Goal: Information Seeking & Learning: Learn about a topic

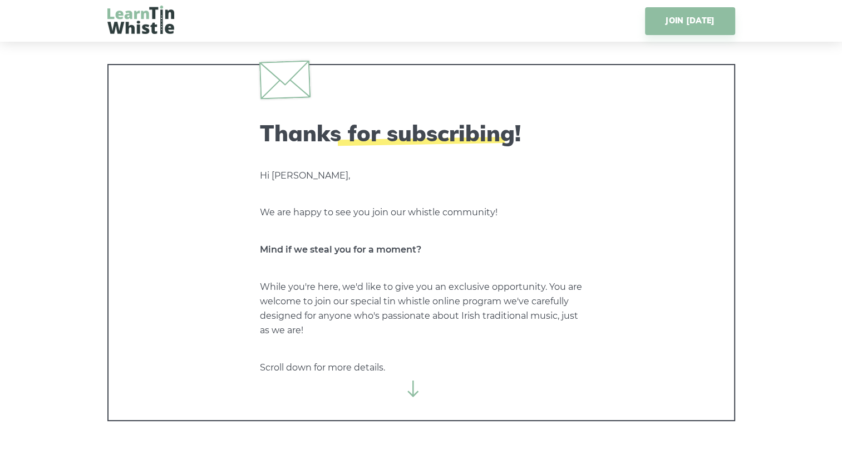
click at [411, 391] on icon at bounding box center [413, 389] width 17 height 17
click at [416, 392] on icon at bounding box center [413, 389] width 17 height 17
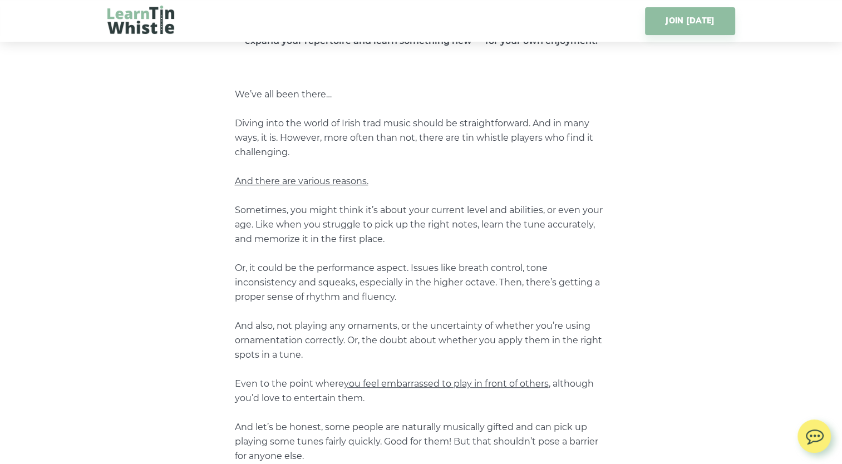
scroll to position [597, 0]
click at [324, 204] on p "We’ve all been there… Diving into the world of Irish trad music should be strai…" at bounding box center [421, 362] width 373 height 550
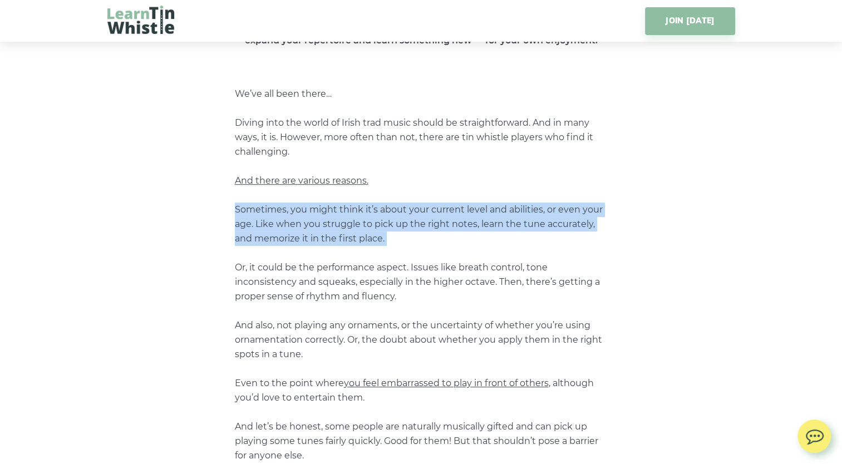
click at [324, 204] on p "We’ve all been there… Diving into the world of Irish trad music should be strai…" at bounding box center [421, 362] width 373 height 550
drag, startPoint x: 324, startPoint y: 204, endPoint x: 331, endPoint y: 222, distance: 19.0
click at [331, 222] on p "We’ve all been there… Diving into the world of Irish trad music should be strai…" at bounding box center [421, 362] width 373 height 550
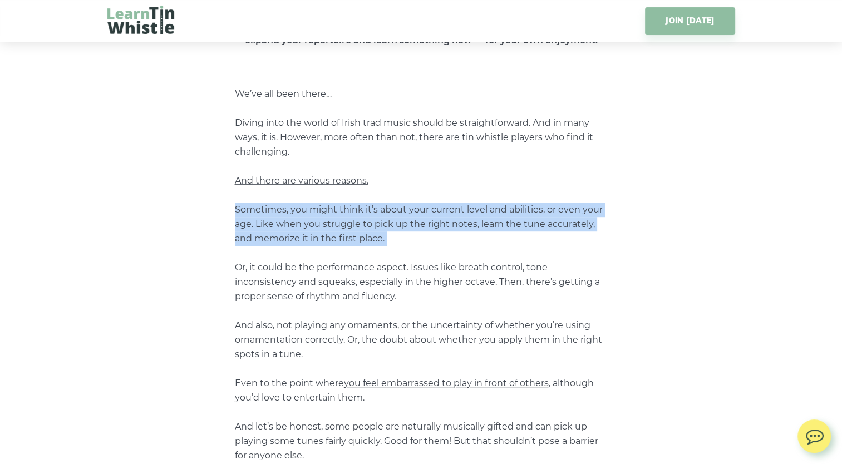
drag, startPoint x: 331, startPoint y: 222, endPoint x: 297, endPoint y: 230, distance: 34.6
click at [297, 230] on p "We’ve all been there… Diving into the world of Irish trad music should be strai…" at bounding box center [421, 362] width 373 height 550
click at [280, 223] on p "We’ve all been there… Diving into the world of Irish trad music should be strai…" at bounding box center [421, 362] width 373 height 550
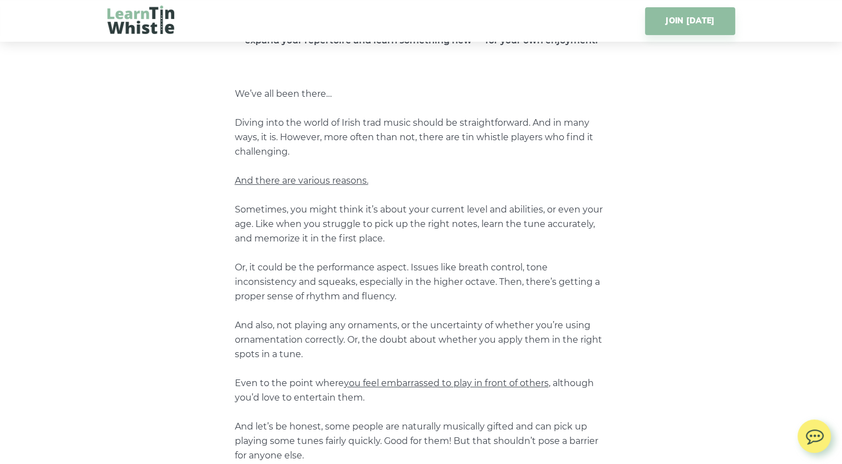
click at [303, 266] on p "We’ve all been there… Diving into the world of Irish trad music should be strai…" at bounding box center [421, 362] width 373 height 550
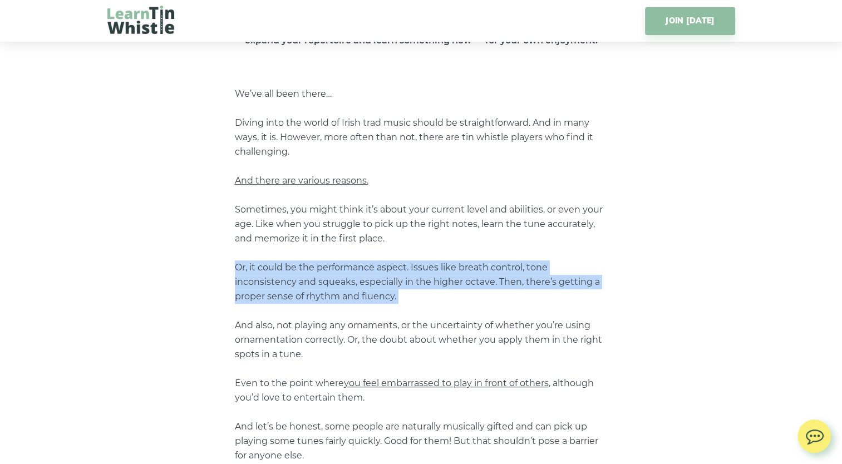
click at [303, 266] on p "We’ve all been there… Diving into the world of Irish trad music should be strai…" at bounding box center [421, 362] width 373 height 550
drag, startPoint x: 303, startPoint y: 266, endPoint x: 396, endPoint y: 276, distance: 94.0
click at [396, 276] on p "We’ve all been there… Diving into the world of Irish trad music should be strai…" at bounding box center [421, 362] width 373 height 550
click at [352, 287] on p "We’ve all been there… Diving into the world of Irish trad music should be strai…" at bounding box center [421, 362] width 373 height 550
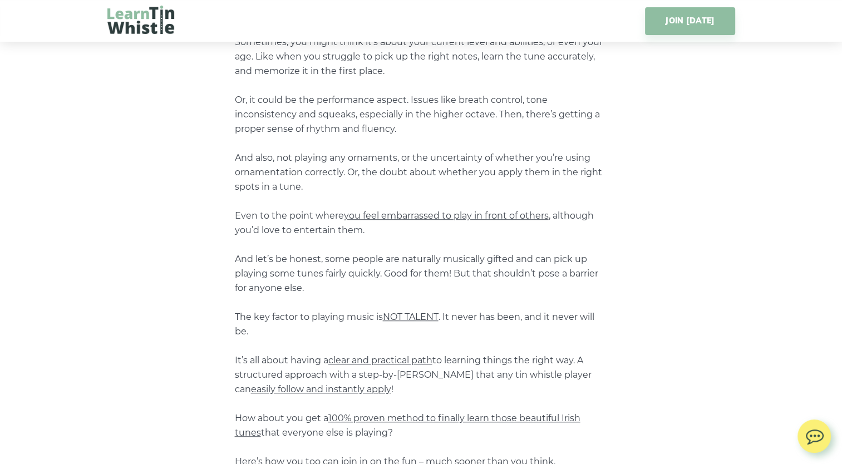
scroll to position [766, 0]
click at [335, 149] on p "We’ve all been there… Diving into the world of Irish trad music should be strai…" at bounding box center [421, 193] width 373 height 550
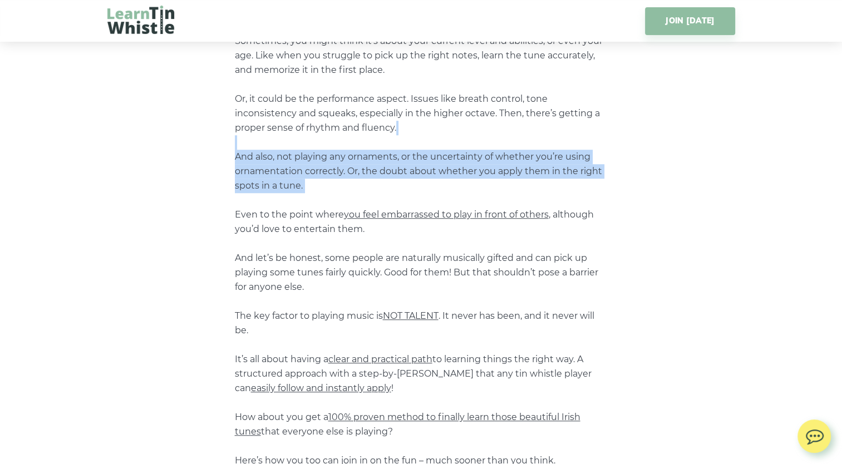
click at [335, 149] on p "We’ve all been there… Diving into the world of Irish trad music should be strai…" at bounding box center [421, 193] width 373 height 550
drag, startPoint x: 335, startPoint y: 149, endPoint x: 362, endPoint y: 161, distance: 29.9
click at [362, 161] on p "We’ve all been there… Diving into the world of Irish trad music should be strai…" at bounding box center [421, 193] width 373 height 550
click at [330, 177] on p "We’ve all been there… Diving into the world of Irish trad music should be strai…" at bounding box center [421, 193] width 373 height 550
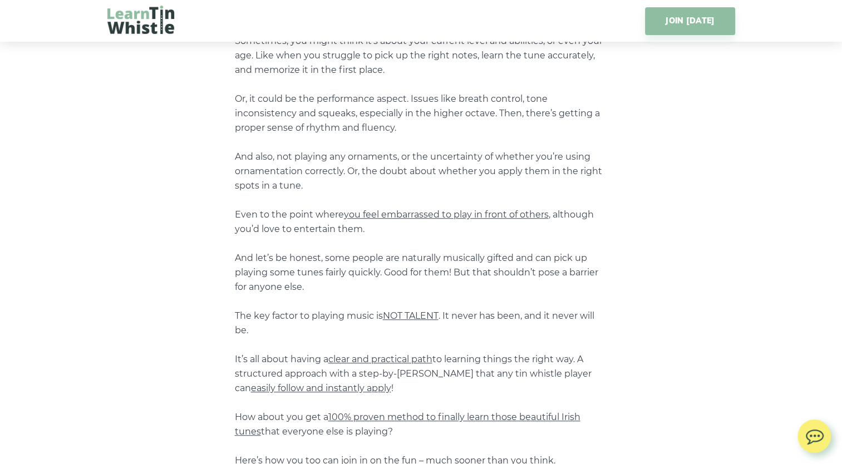
click at [354, 149] on p "We’ve all been there… Diving into the world of Irish trad music should be strai…" at bounding box center [421, 193] width 373 height 550
click at [343, 160] on p "We’ve all been there… Diving into the world of Irish trad music should be strai…" at bounding box center [421, 193] width 373 height 550
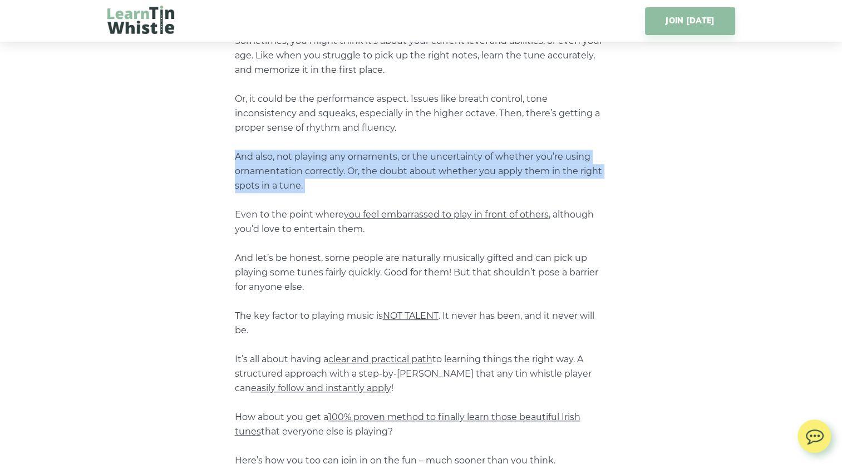
click at [343, 160] on p "We’ve all been there… Diving into the world of Irish trad music should be strai…" at bounding box center [421, 193] width 373 height 550
drag, startPoint x: 343, startPoint y: 160, endPoint x: 336, endPoint y: 177, distance: 18.2
click at [336, 177] on p "We’ve all been there… Diving into the world of Irish trad music should be strai…" at bounding box center [421, 193] width 373 height 550
click at [353, 174] on p "We’ve all been there… Diving into the world of Irish trad music should be strai…" at bounding box center [421, 193] width 373 height 550
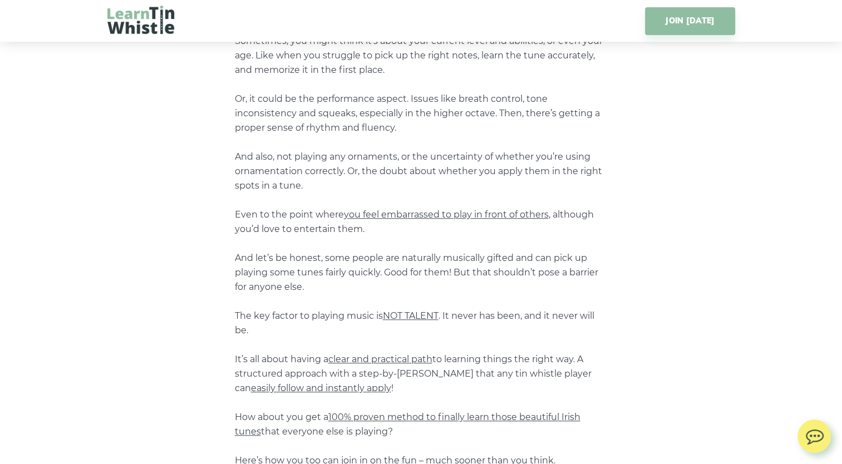
click at [309, 156] on p "We’ve all been there… Diving into the world of Irish trad music should be strai…" at bounding box center [421, 193] width 373 height 550
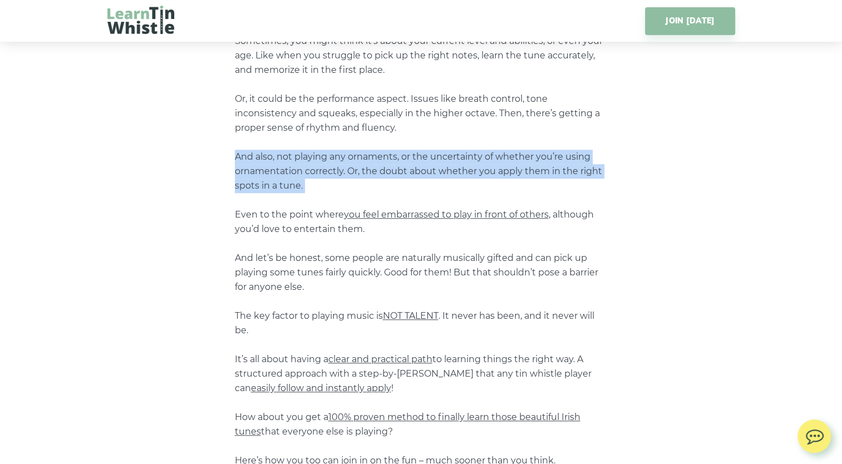
click at [309, 156] on p "We’ve all been there… Diving into the world of Irish trad music should be strai…" at bounding box center [421, 193] width 373 height 550
drag, startPoint x: 309, startPoint y: 156, endPoint x: 304, endPoint y: 178, distance: 22.3
click at [304, 178] on p "We’ve all been there… Diving into the world of Irish trad music should be strai…" at bounding box center [421, 193] width 373 height 550
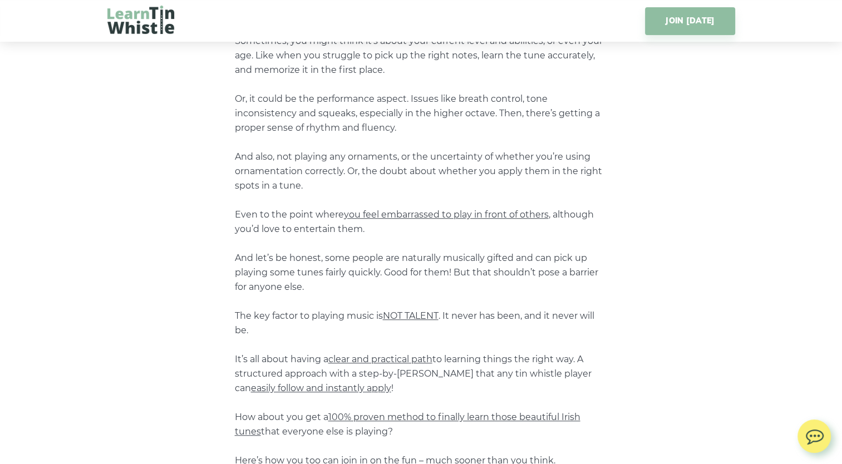
click at [303, 217] on p "We’ve all been there… Diving into the world of Irish trad music should be strai…" at bounding box center [421, 193] width 373 height 550
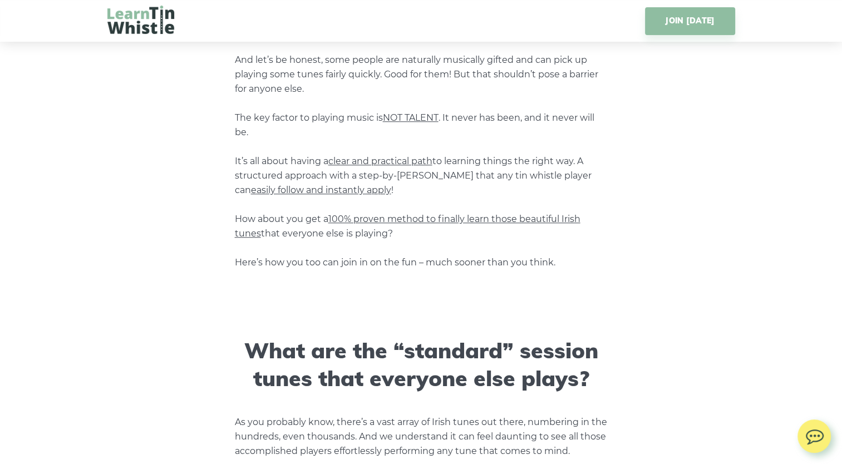
scroll to position [966, 0]
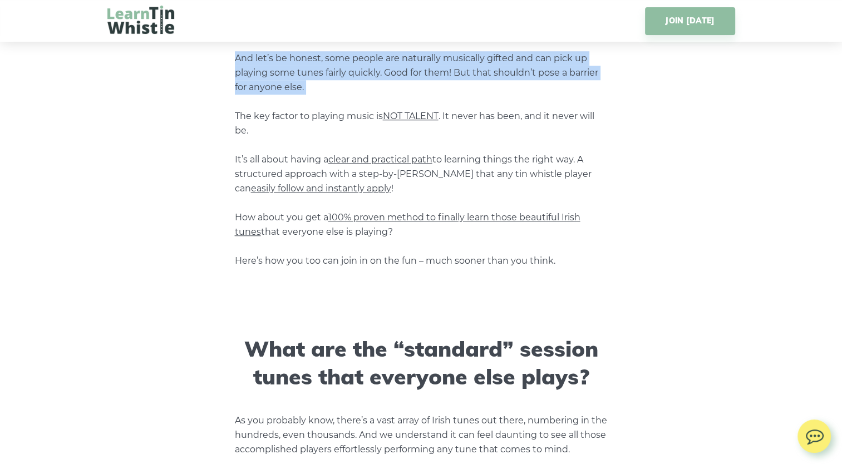
drag, startPoint x: 358, startPoint y: 70, endPoint x: 318, endPoint y: 72, distance: 39.6
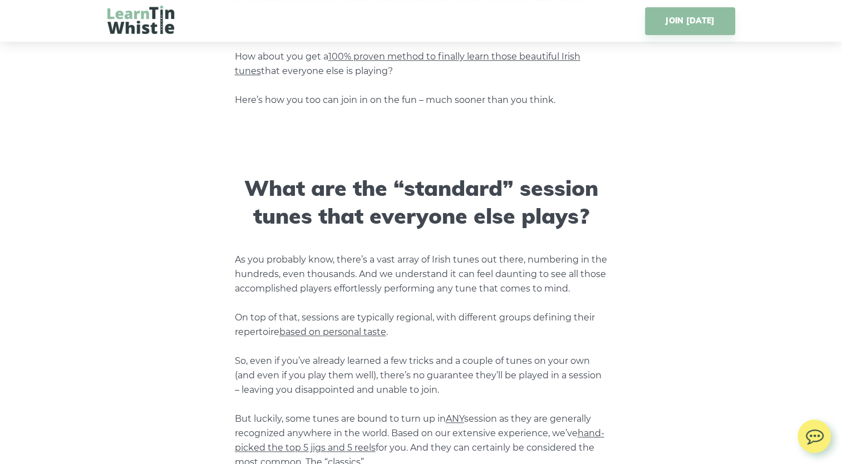
scroll to position [1128, 0]
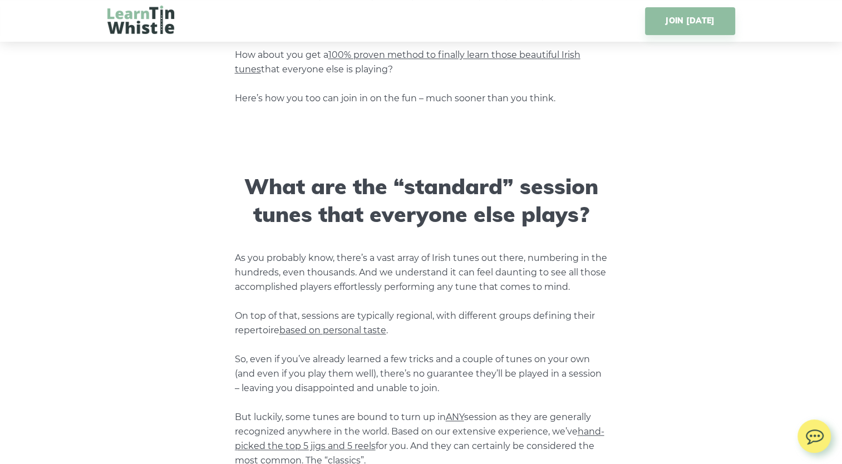
drag, startPoint x: 313, startPoint y: 68, endPoint x: 323, endPoint y: 95, distance: 27.8
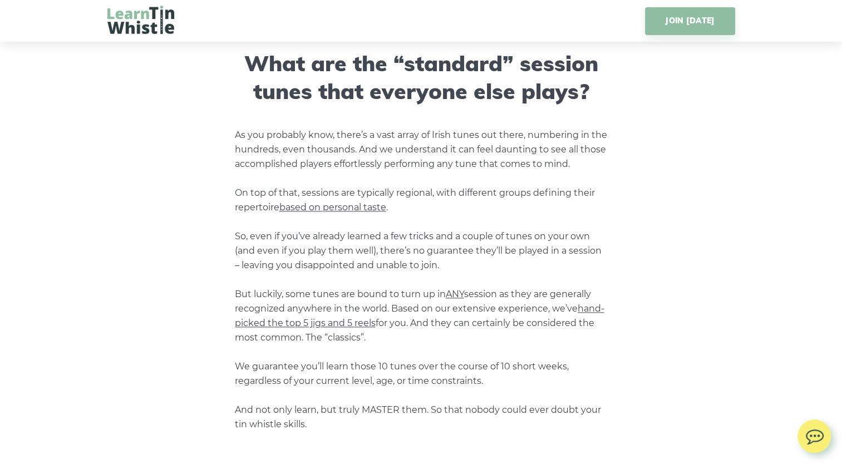
scroll to position [1252, 0]
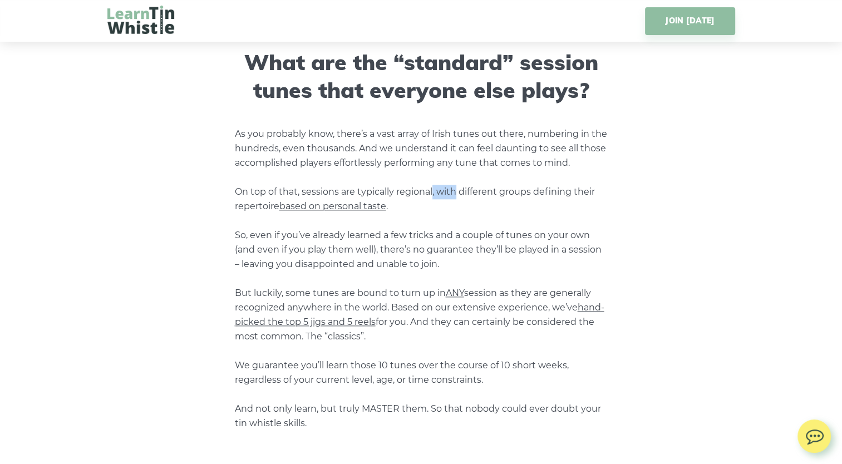
drag, startPoint x: 432, startPoint y: 190, endPoint x: 460, endPoint y: 193, distance: 27.4
click at [460, 193] on p "As you probably know, there’s a vast array of Irish tunes out there, numbering …" at bounding box center [421, 279] width 373 height 304
click at [418, 237] on p "As you probably know, there’s a vast array of Irish tunes out there, numbering …" at bounding box center [421, 279] width 373 height 304
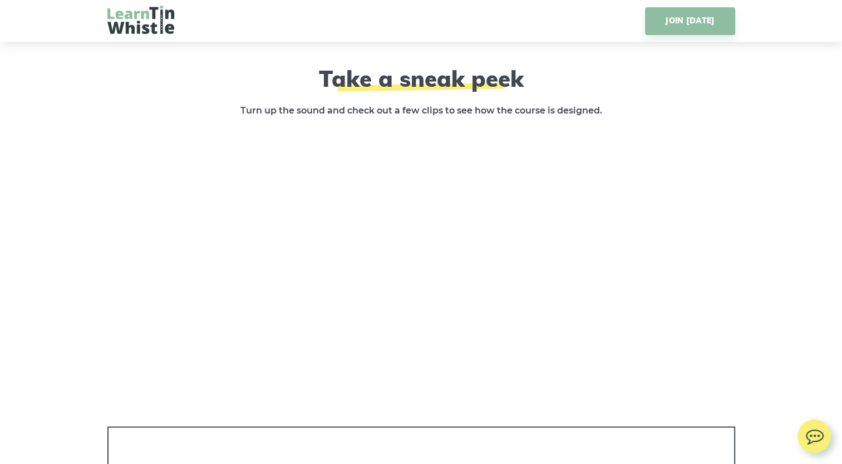
scroll to position [2005, 0]
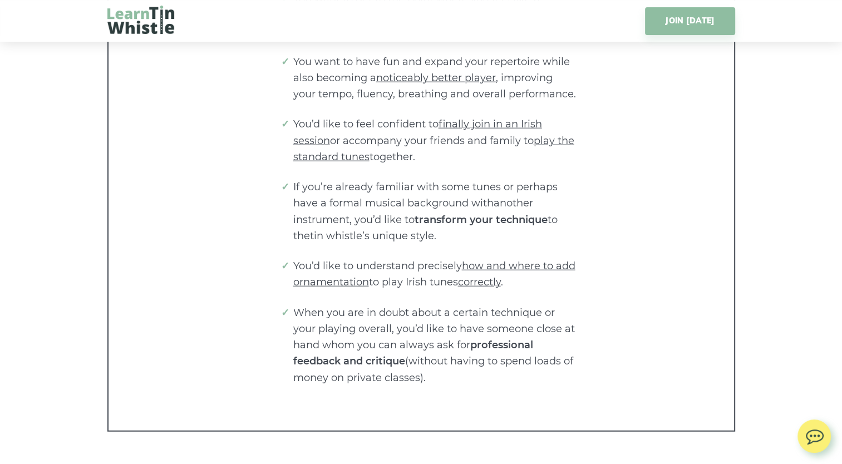
scroll to position [2639, 0]
click at [333, 263] on li "You’d like to understand precisely how and where to add ornamentation to play I…" at bounding box center [435, 275] width 284 height 33
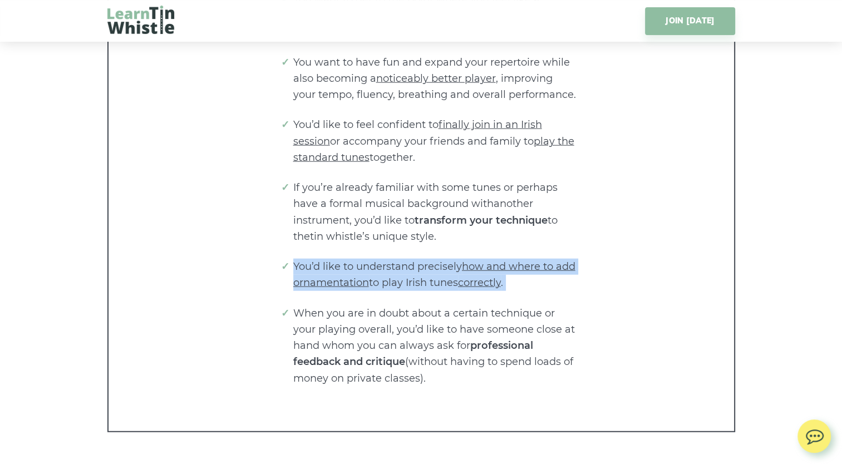
click at [333, 263] on li "You’d like to understand precisely how and where to add ornamentation to play I…" at bounding box center [435, 275] width 284 height 33
drag, startPoint x: 333, startPoint y: 263, endPoint x: 365, endPoint y: 279, distance: 36.3
click at [365, 279] on span "how and where to add ornamentation" at bounding box center [434, 274] width 282 height 28
click at [392, 279] on li "You’d like to understand precisely how and where to add ornamentation to play I…" at bounding box center [435, 275] width 284 height 33
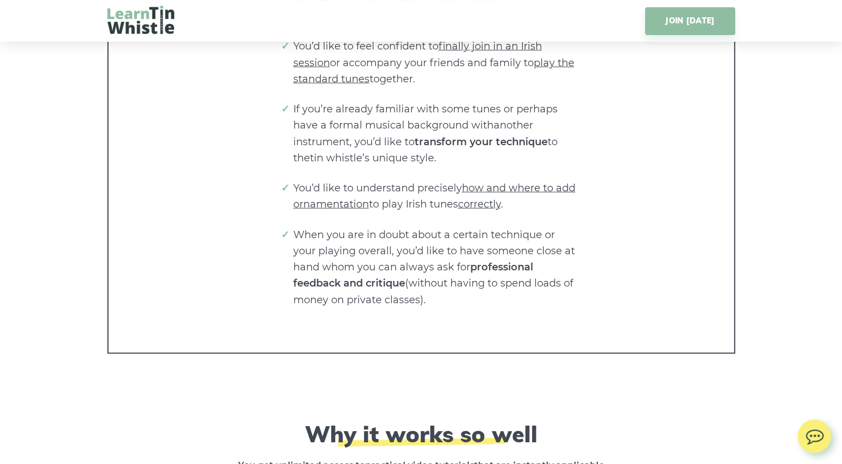
scroll to position [2718, 0]
click at [427, 249] on li "When you are in doubt about a certain technique or your playing overall, you’d …" at bounding box center [435, 267] width 284 height 81
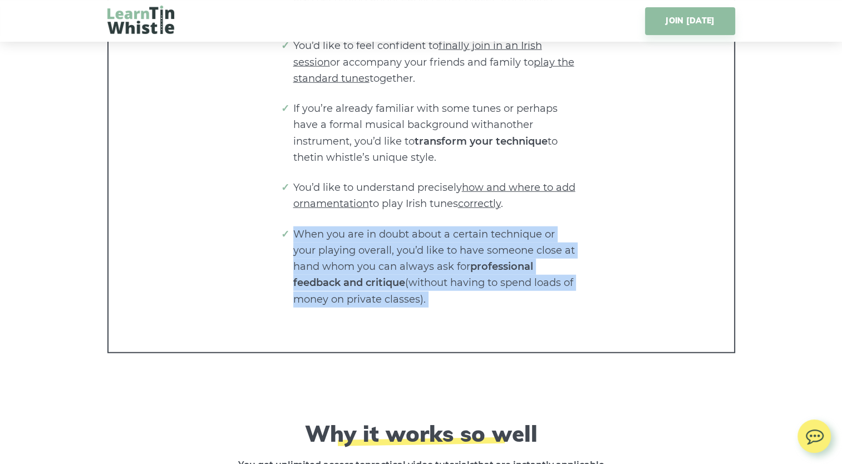
click at [427, 249] on li "When you are in doubt about a certain technique or your playing overall, you’d …" at bounding box center [435, 267] width 284 height 81
drag, startPoint x: 427, startPoint y: 249, endPoint x: 385, endPoint y: 267, distance: 46.4
click at [385, 267] on li "When you are in doubt about a certain technique or your playing overall, you’d …" at bounding box center [435, 267] width 284 height 81
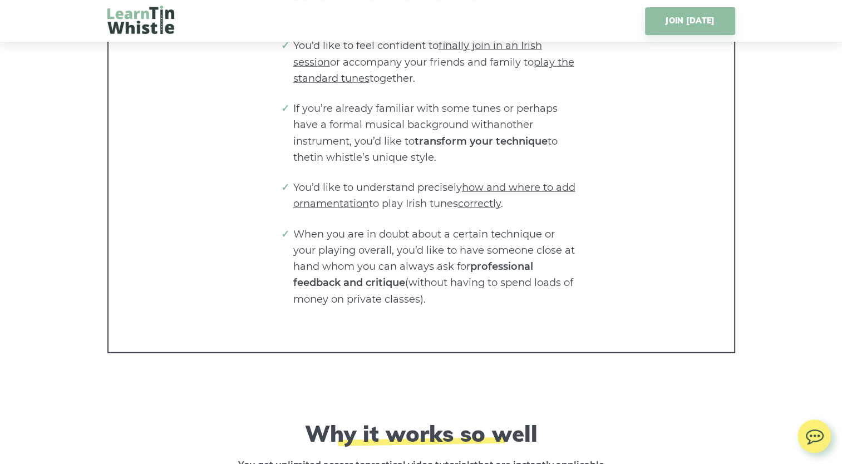
click at [376, 279] on strong "professional feedback and critique" at bounding box center [413, 274] width 240 height 28
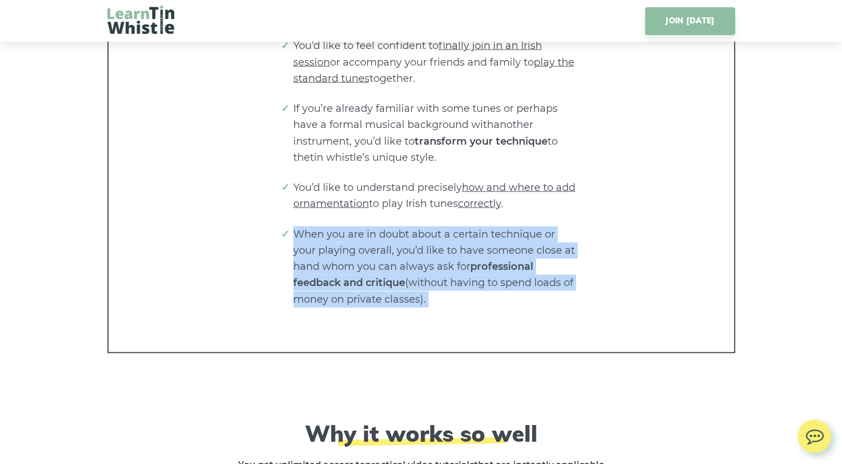
click at [376, 279] on strong "professional feedback and critique" at bounding box center [413, 274] width 240 height 28
drag, startPoint x: 376, startPoint y: 279, endPoint x: 384, endPoint y: 306, distance: 27.8
click at [384, 306] on li "When you are in doubt about a certain technique or your playing overall, you’d …" at bounding box center [435, 267] width 284 height 81
click at [390, 299] on li "When you are in doubt about a certain technique or your playing overall, you’d …" at bounding box center [435, 267] width 284 height 81
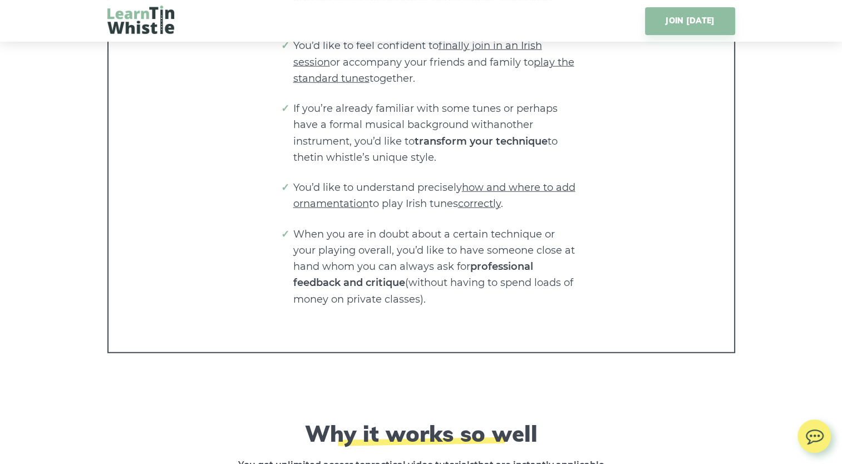
click at [437, 246] on li "When you are in doubt about a certain technique or your playing overall, you’d …" at bounding box center [435, 267] width 284 height 81
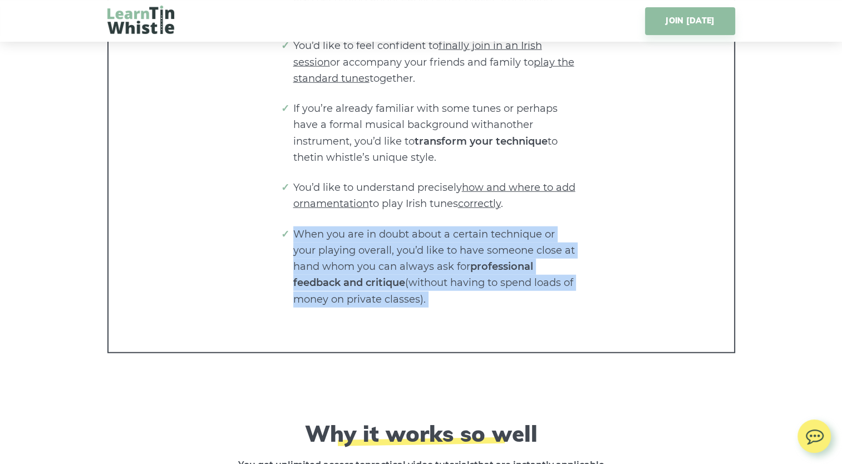
click at [437, 246] on li "When you are in doubt about a certain technique or your playing overall, you’d …" at bounding box center [435, 267] width 284 height 81
drag, startPoint x: 437, startPoint y: 246, endPoint x: 427, endPoint y: 266, distance: 22.2
click at [427, 266] on li "When you are in doubt about a certain technique or your playing overall, you’d …" at bounding box center [435, 267] width 284 height 81
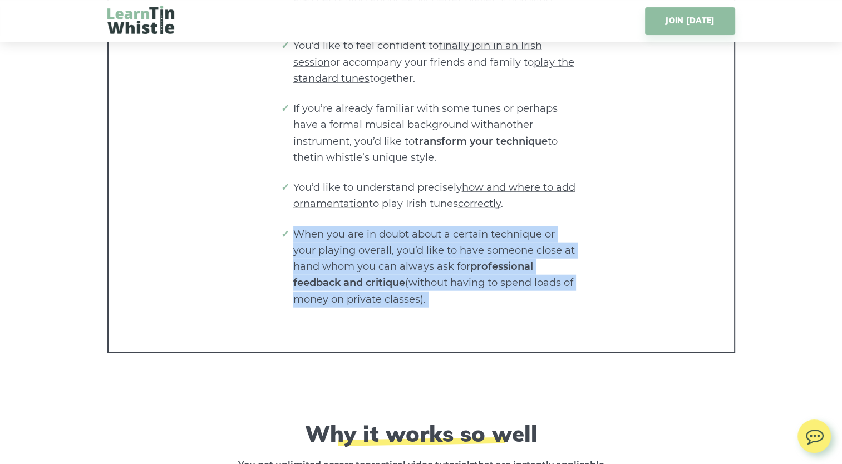
click at [427, 266] on li "When you are in doubt about a certain technique or your playing overall, you’d …" at bounding box center [435, 267] width 284 height 81
drag, startPoint x: 427, startPoint y: 266, endPoint x: 458, endPoint y: 282, distance: 33.9
click at [458, 282] on li "When you are in doubt about a certain technique or your playing overall, you’d …" at bounding box center [435, 267] width 284 height 81
drag, startPoint x: 458, startPoint y: 282, endPoint x: 442, endPoint y: 284, distance: 15.2
click at [442, 284] on li "When you are in doubt about a certain technique or your playing overall, you’d …" at bounding box center [435, 267] width 284 height 81
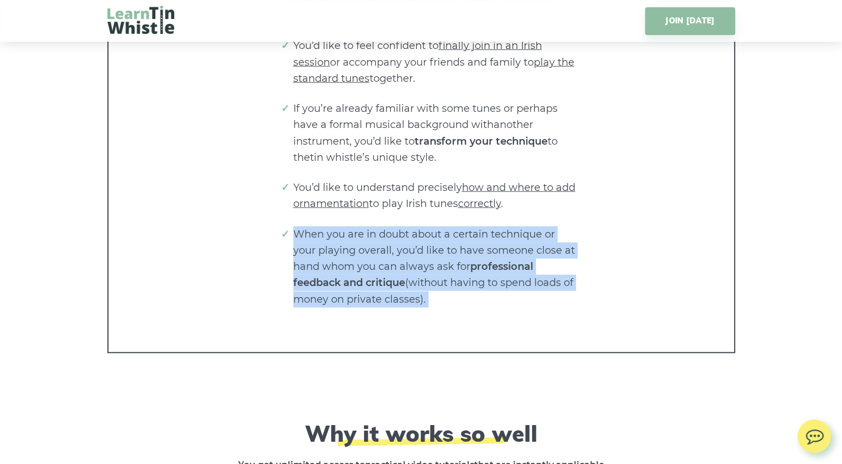
click at [442, 284] on li "When you are in doubt about a certain technique or your playing overall, you’d …" at bounding box center [435, 267] width 284 height 81
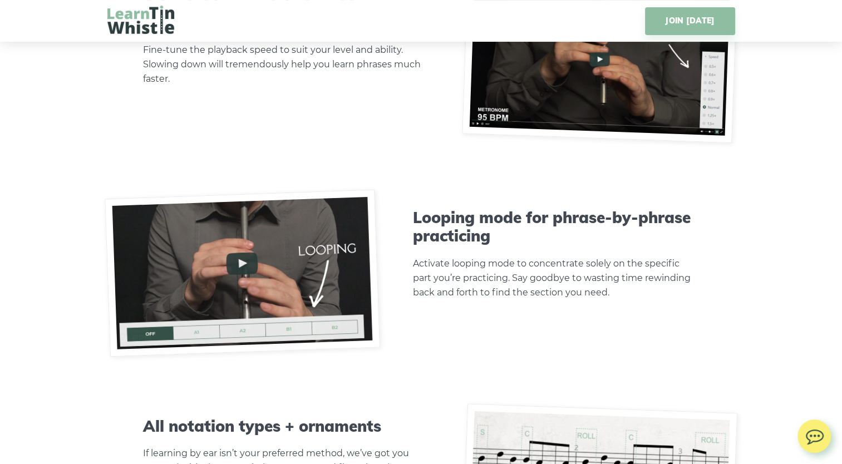
scroll to position [3480, 0]
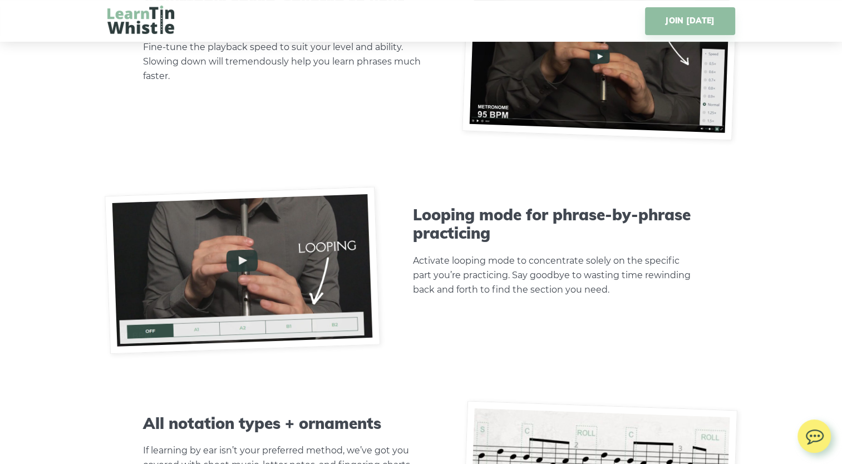
click at [465, 263] on p "Activate looping mode to concentrate solely on the specific part you’re practic…" at bounding box center [556, 275] width 286 height 43
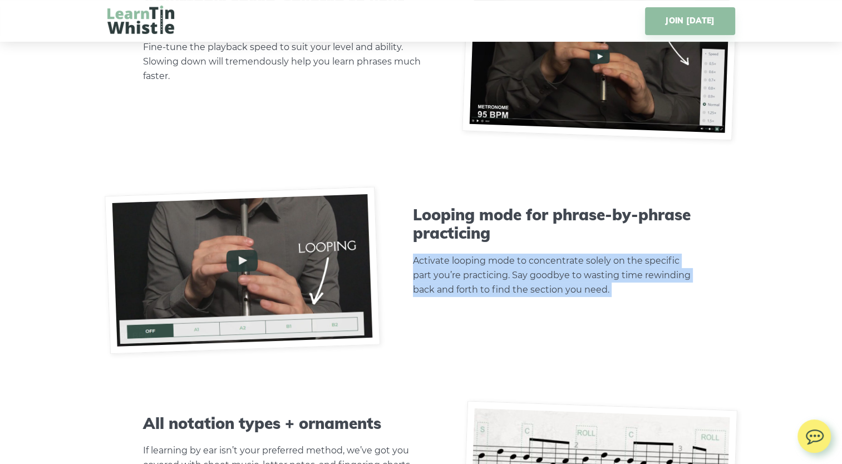
click at [465, 263] on p "Activate looping mode to concentrate solely on the specific part you’re practic…" at bounding box center [556, 275] width 286 height 43
drag, startPoint x: 465, startPoint y: 263, endPoint x: 448, endPoint y: 281, distance: 24.8
click at [448, 281] on p "Activate looping mode to concentrate solely on the specific part you’re practic…" at bounding box center [556, 275] width 286 height 43
click at [464, 279] on p "Activate looping mode to concentrate solely on the specific part you’re practic…" at bounding box center [556, 275] width 286 height 43
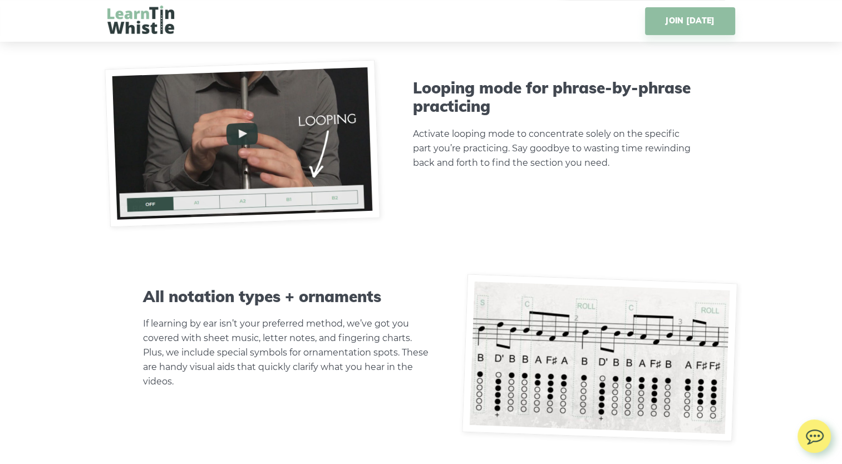
scroll to position [3670, 0]
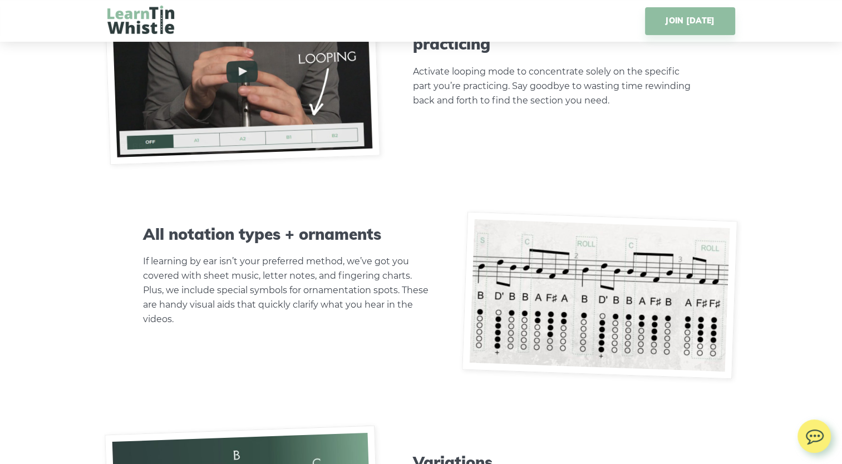
drag, startPoint x: 304, startPoint y: 264, endPoint x: 301, endPoint y: 254, distance: 11.1
click at [301, 254] on p "If learning by ear isn’t your preferred method, we’ve got you covered with shee…" at bounding box center [286, 290] width 286 height 72
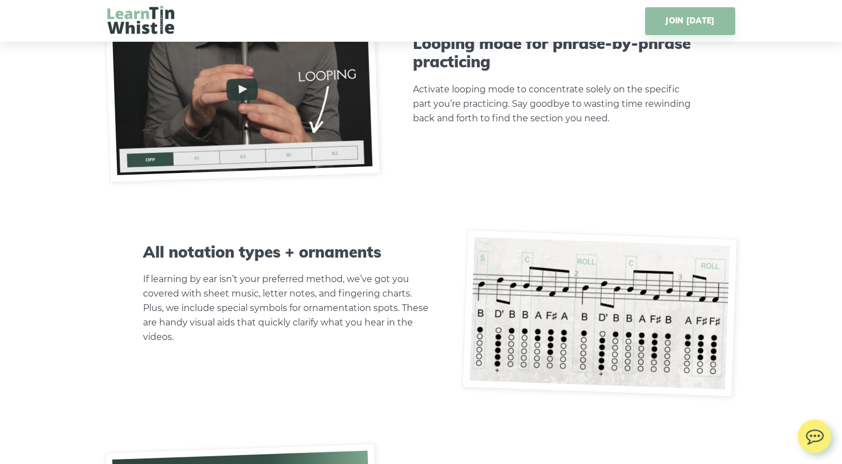
scroll to position [3654, 0]
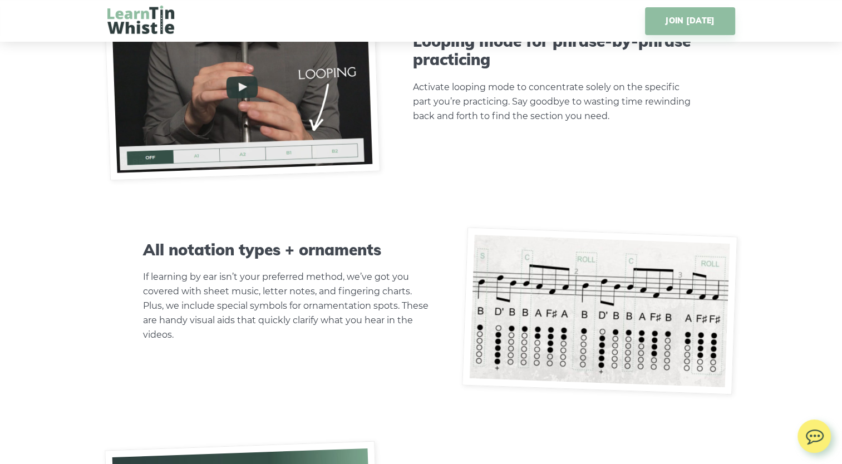
click at [262, 275] on p "If learning by ear isn’t your preferred method, we’ve got you covered with shee…" at bounding box center [286, 306] width 286 height 72
drag, startPoint x: 262, startPoint y: 275, endPoint x: 227, endPoint y: 269, distance: 35.5
click at [227, 270] on p "If learning by ear isn’t your preferred method, we’ve got you covered with shee…" at bounding box center [286, 306] width 286 height 72
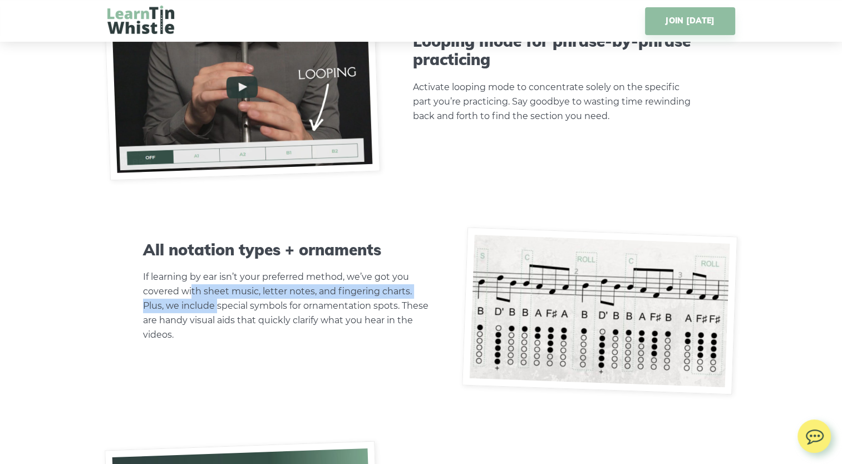
drag, startPoint x: 192, startPoint y: 286, endPoint x: 218, endPoint y: 302, distance: 30.3
click at [218, 302] on p "If learning by ear isn’t your preferred method, we’ve got you covered with shee…" at bounding box center [286, 306] width 286 height 72
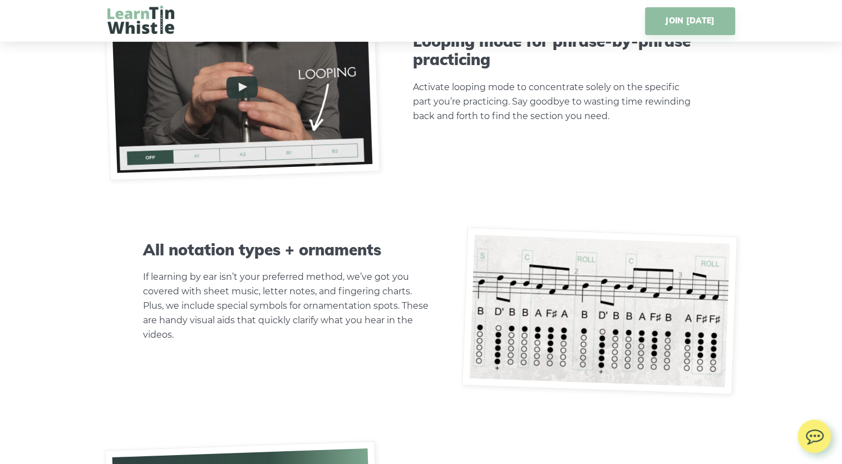
drag, startPoint x: 218, startPoint y: 302, endPoint x: 234, endPoint y: 315, distance: 21.0
click at [234, 315] on p "If learning by ear isn’t your preferred method, we’ve got you covered with shee…" at bounding box center [286, 306] width 286 height 72
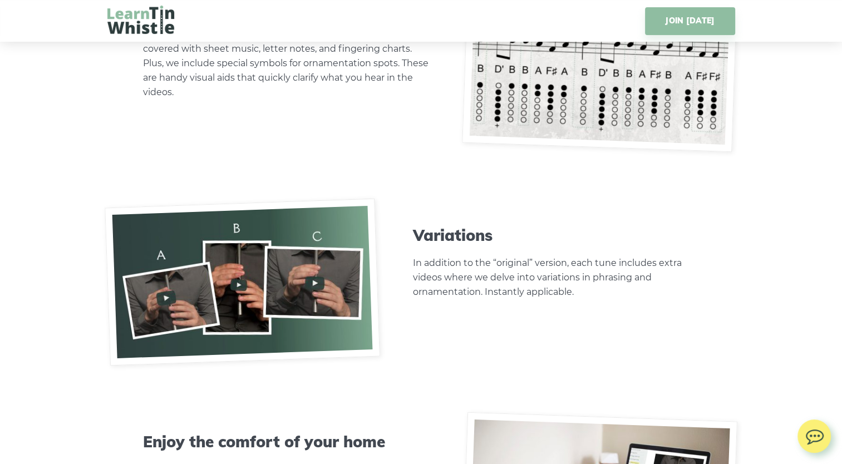
scroll to position [3898, 0]
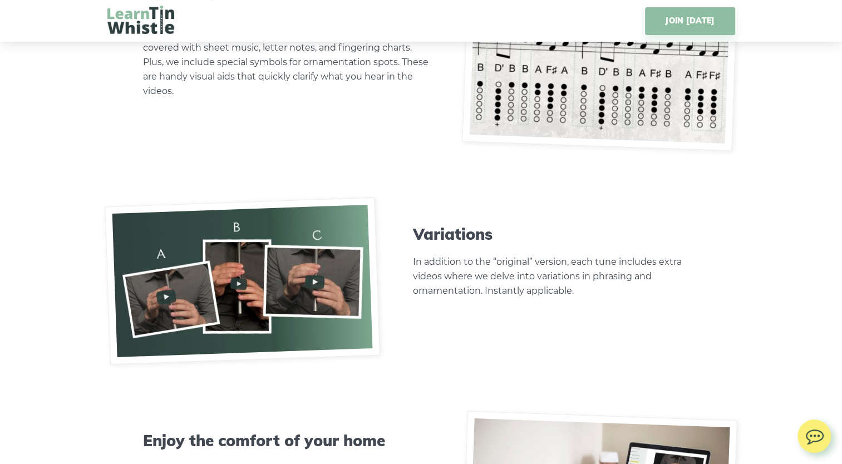
click at [422, 255] on p "In addition to the “original” version, each tune includes extra videos where we…" at bounding box center [556, 276] width 286 height 43
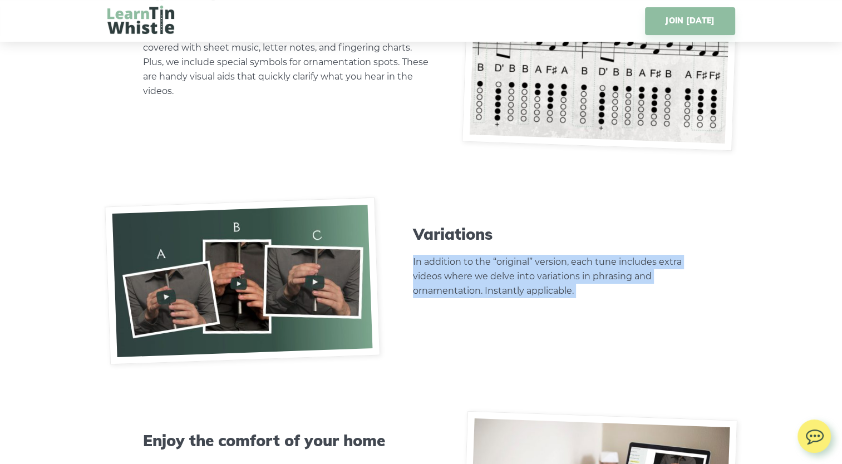
click at [422, 255] on p "In addition to the “original” version, each tune includes extra videos where we…" at bounding box center [556, 276] width 286 height 43
drag, startPoint x: 422, startPoint y: 255, endPoint x: 424, endPoint y: 279, distance: 24.0
click at [424, 279] on p "In addition to the “original” version, each tune includes extra videos where we…" at bounding box center [556, 276] width 286 height 43
click at [434, 284] on p "In addition to the “original” version, each tune includes extra videos where we…" at bounding box center [556, 276] width 286 height 43
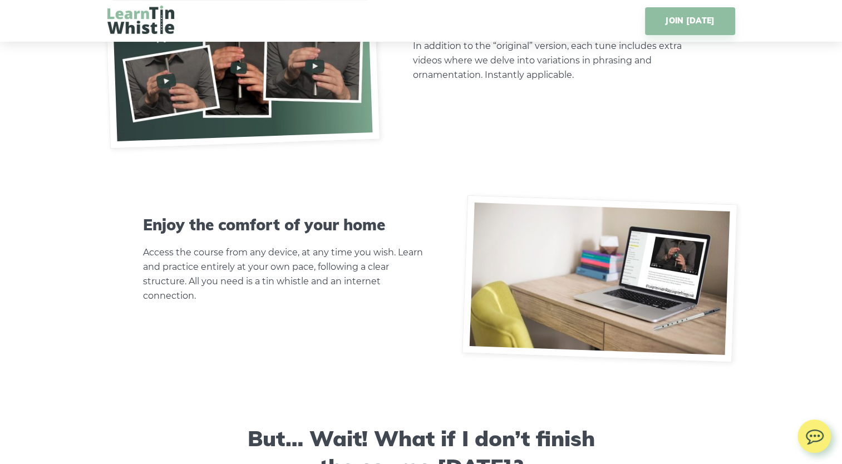
scroll to position [4114, 0]
click at [416, 308] on div "Enjoy the comfort of your home Access the course from any device, at any time y…" at bounding box center [286, 278] width 358 height 127
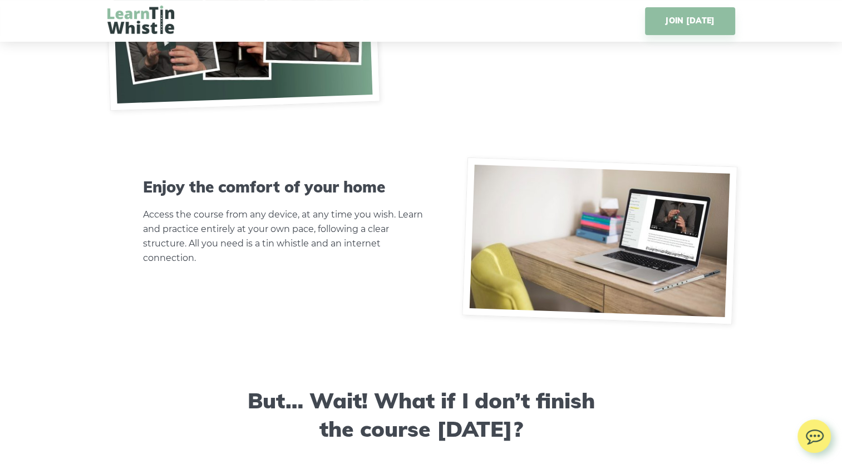
scroll to position [4152, 0]
click at [305, 238] on p "Access the course from any device, at any time you wish. Learn and practice ent…" at bounding box center [286, 236] width 286 height 58
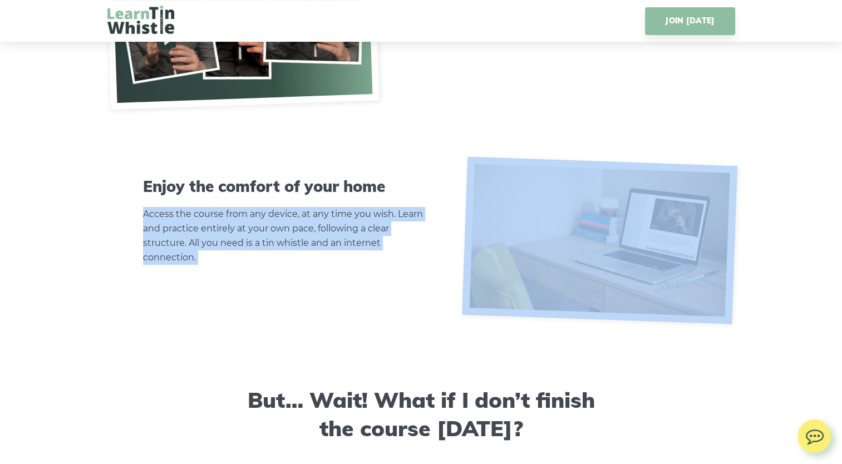
click at [305, 238] on p "Access the course from any device, at any time you wish. Learn and practice ent…" at bounding box center [286, 236] width 286 height 58
drag, startPoint x: 305, startPoint y: 238, endPoint x: 264, endPoint y: 242, distance: 40.8
click at [264, 242] on p "Access the course from any device, at any time you wish. Learn and practice ent…" at bounding box center [286, 236] width 286 height 58
click at [296, 244] on p "Access the course from any device, at any time you wish. Learn and practice ent…" at bounding box center [286, 236] width 286 height 58
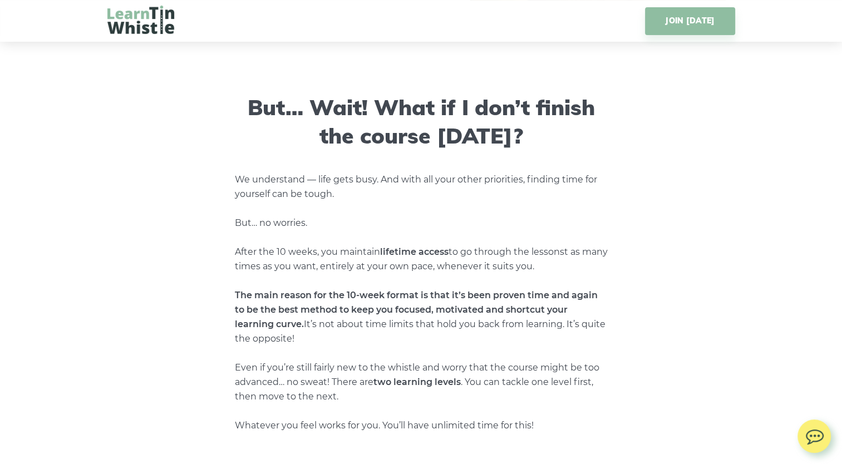
scroll to position [4445, 0]
click at [392, 270] on p "We understand — life gets busy. And with all your other priorities, finding tim…" at bounding box center [421, 302] width 373 height 260
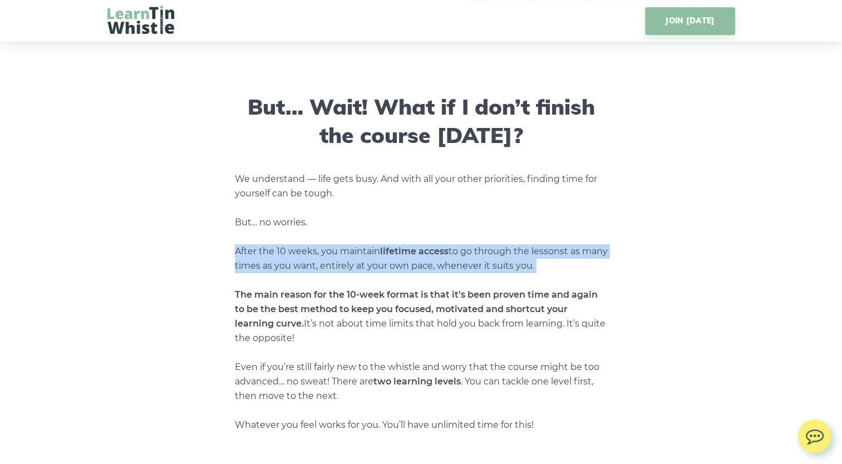
click at [392, 270] on p "We understand — life gets busy. And with all your other priorities, finding tim…" at bounding box center [421, 302] width 373 height 260
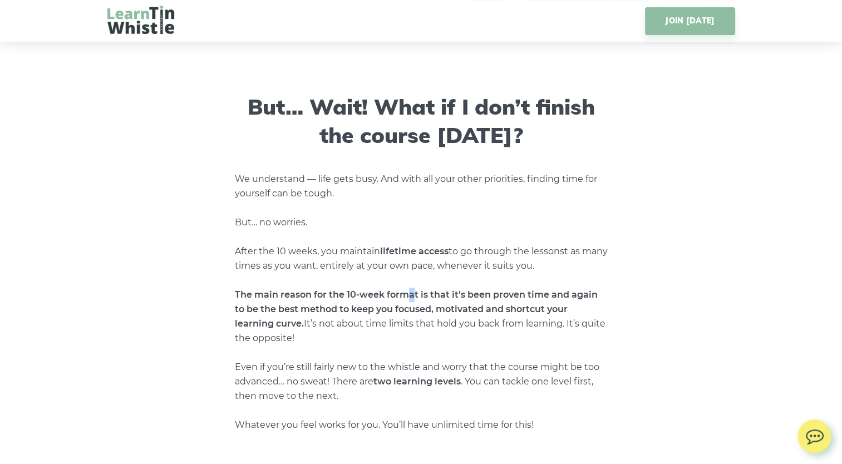
drag, startPoint x: 392, startPoint y: 270, endPoint x: 412, endPoint y: 292, distance: 29.5
click at [412, 292] on strong "The main reason for the 10-week format is that it’s been proven time and again …" at bounding box center [416, 309] width 363 height 40
drag, startPoint x: 412, startPoint y: 292, endPoint x: 370, endPoint y: 263, distance: 50.8
click at [370, 263] on p "We understand — life gets busy. And with all your other priorities, finding tim…" at bounding box center [421, 302] width 373 height 260
click at [364, 264] on p "We understand — life gets busy. And with all your other priorities, finding tim…" at bounding box center [421, 302] width 373 height 260
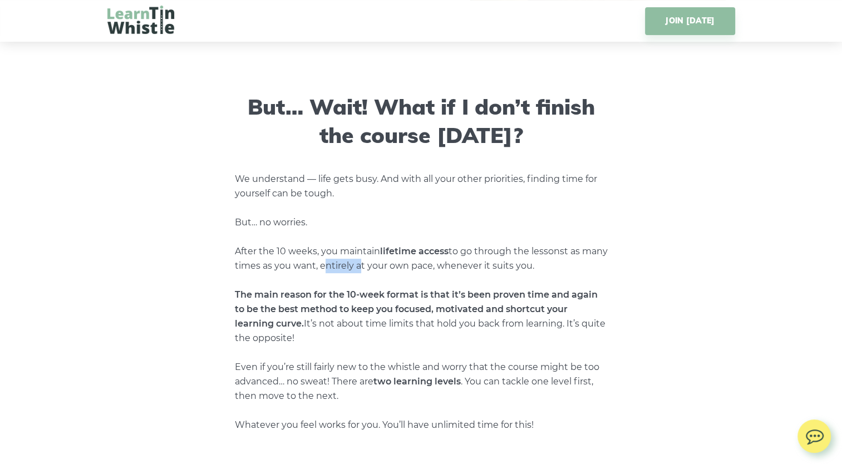
click at [364, 264] on p "We understand — life gets busy. And with all your other priorities, finding tim…" at bounding box center [421, 302] width 373 height 260
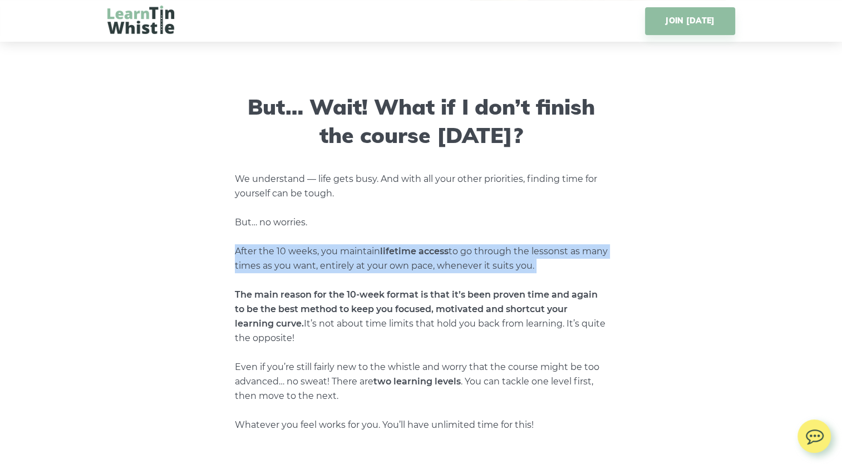
click at [364, 264] on p "We understand — life gets busy. And with all your other priorities, finding tim…" at bounding box center [421, 302] width 373 height 260
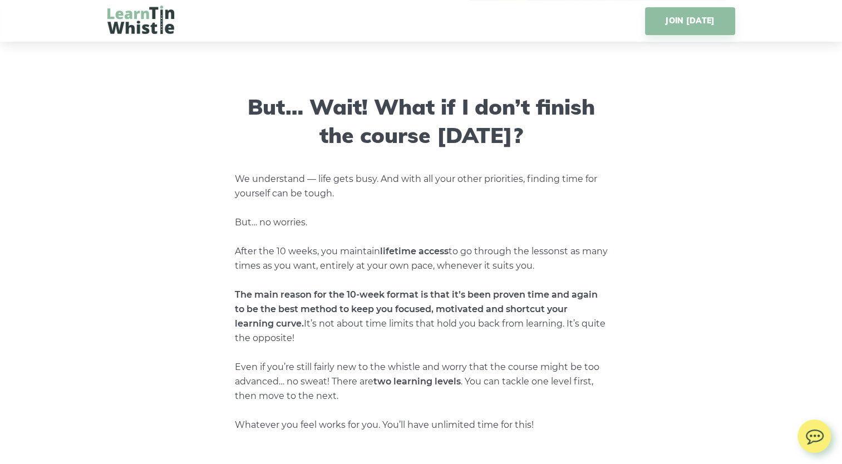
drag, startPoint x: 364, startPoint y: 264, endPoint x: 387, endPoint y: 293, distance: 37.2
click at [387, 293] on strong "The main reason for the 10-week format is that it’s been proven time and again …" at bounding box center [416, 309] width 363 height 40
click at [396, 268] on p "We understand — life gets busy. And with all your other priorities, finding tim…" at bounding box center [421, 302] width 373 height 260
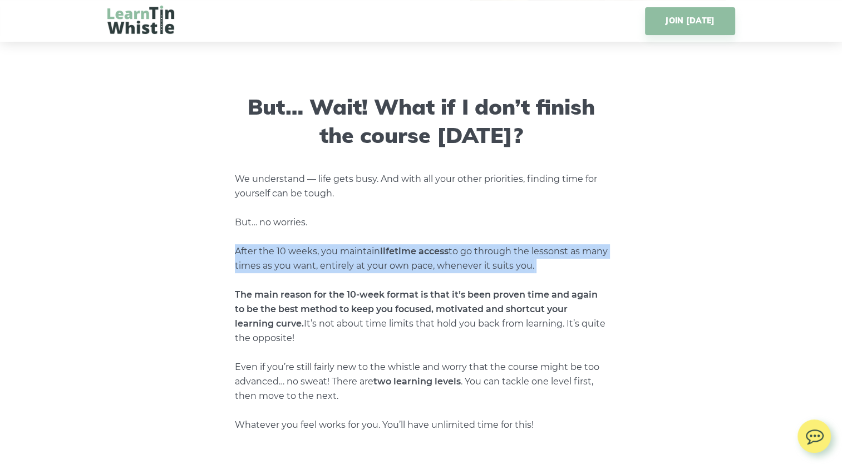
click at [396, 268] on p "We understand — life gets busy. And with all your other priorities, finding tim…" at bounding box center [421, 302] width 373 height 260
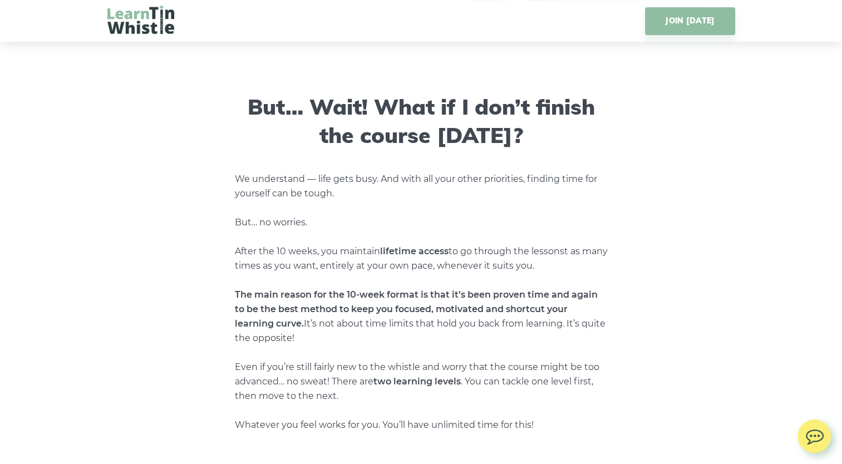
drag, startPoint x: 396, startPoint y: 268, endPoint x: 383, endPoint y: 299, distance: 33.7
click at [383, 299] on p "We understand — life gets busy. And with all your other priorities, finding tim…" at bounding box center [421, 302] width 373 height 260
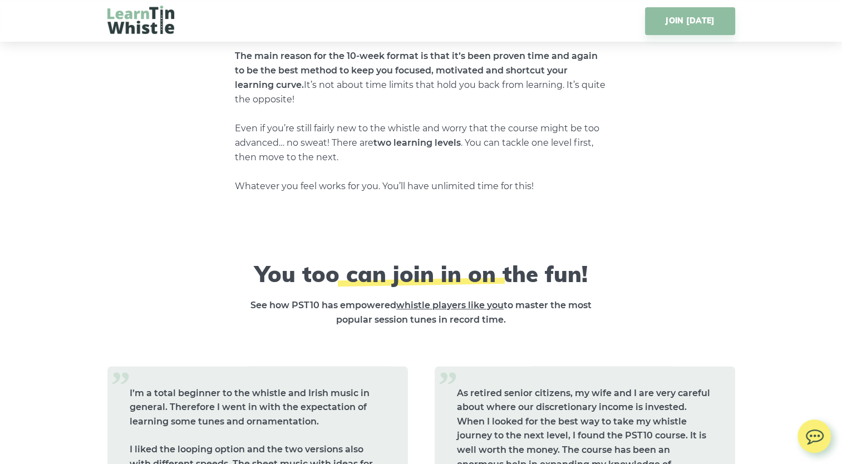
scroll to position [4689, 0]
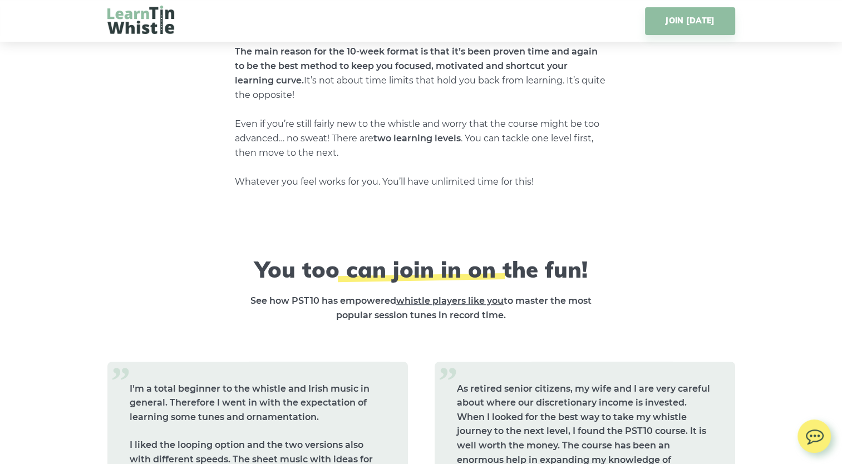
click at [449, 299] on span "whistle players like you" at bounding box center [449, 301] width 107 height 11
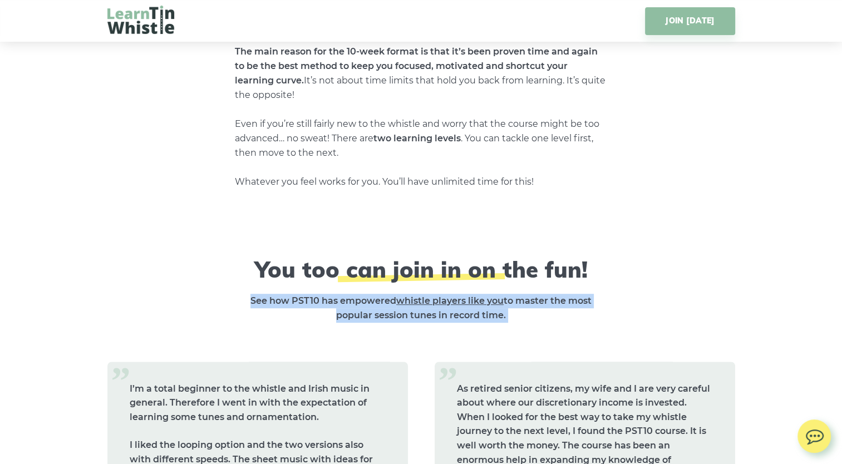
click at [449, 299] on span "whistle players like you" at bounding box center [449, 301] width 107 height 11
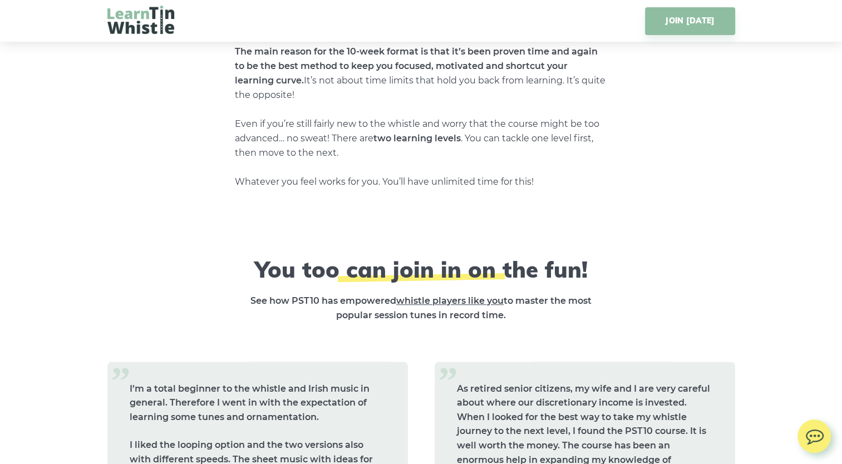
drag, startPoint x: 449, startPoint y: 299, endPoint x: 422, endPoint y: 330, distance: 41.1
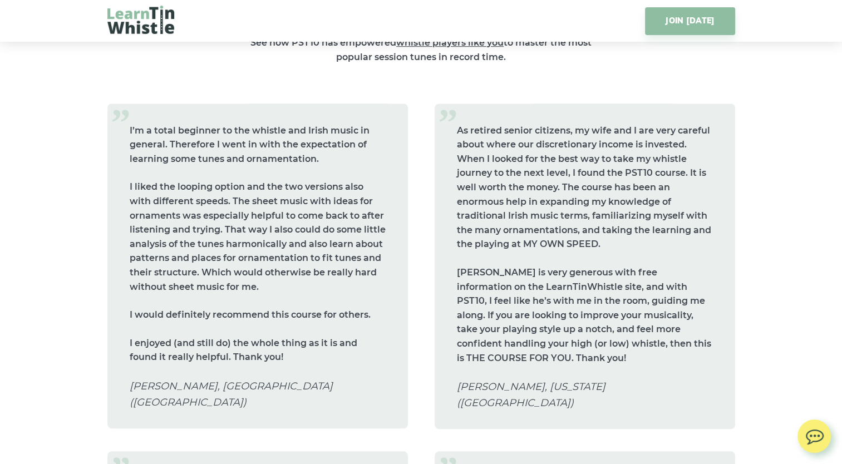
scroll to position [4948, 0]
click at [253, 206] on p "I liked the looping option and the two versions also with different speeds. The…" at bounding box center [258, 236] width 256 height 114
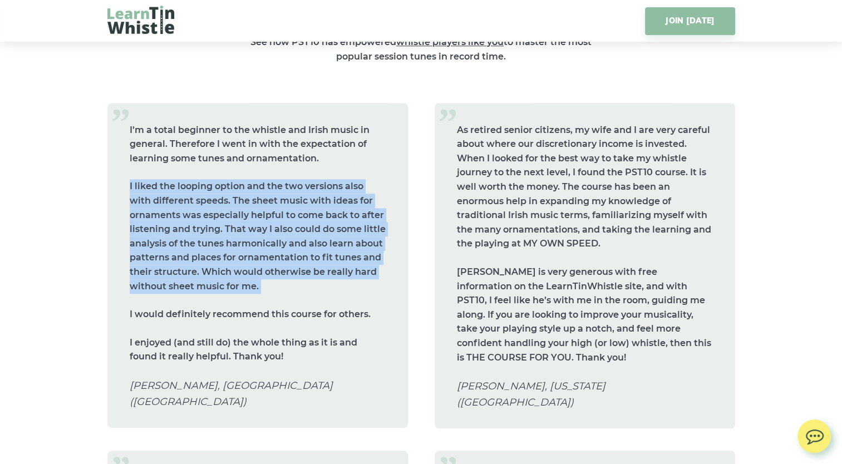
click at [253, 206] on p "I liked the looping option and the two versions also with different speeds. The…" at bounding box center [258, 236] width 256 height 114
drag, startPoint x: 253, startPoint y: 206, endPoint x: 214, endPoint y: 200, distance: 39.4
click at [214, 200] on p "I liked the looping option and the two versions also with different speeds. The…" at bounding box center [258, 236] width 256 height 114
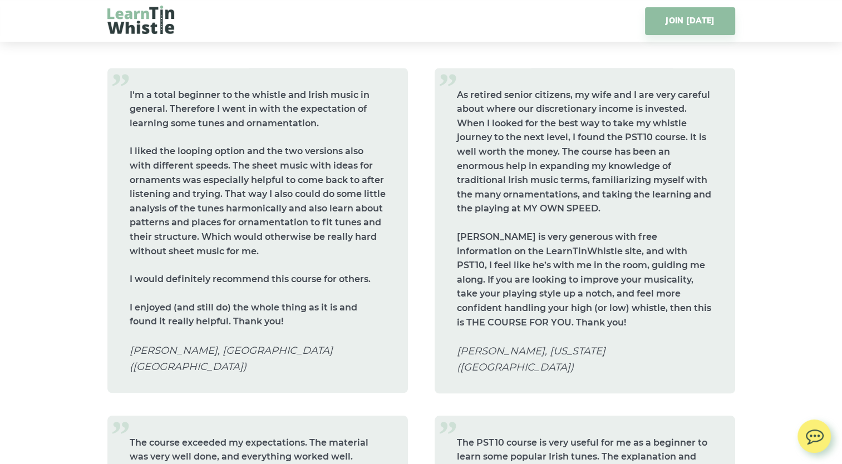
scroll to position [4983, 0]
click at [532, 110] on p "As retired senior citizens, my wife and I are very careful about where our disc…" at bounding box center [585, 151] width 256 height 128
click at [528, 120] on p "As retired senior citizens, my wife and I are very careful about where our disc…" at bounding box center [585, 151] width 256 height 128
drag, startPoint x: 518, startPoint y: 213, endPoint x: 537, endPoint y: 219, distance: 20.6
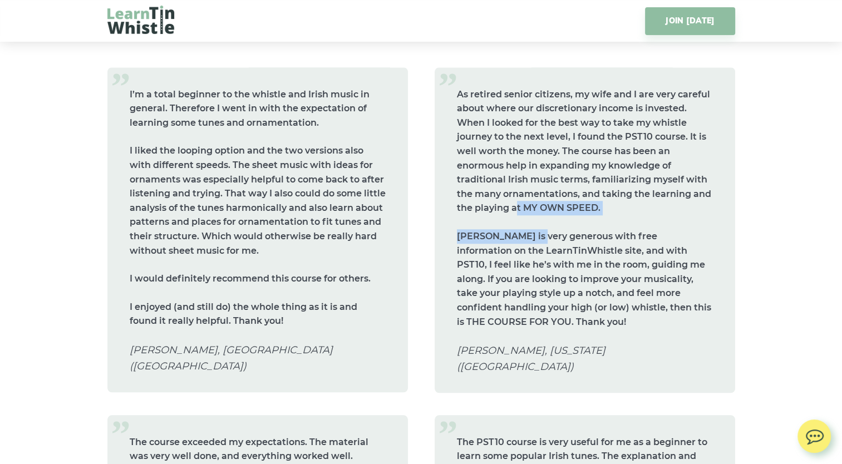
click at [537, 219] on blockquote "As retired senior citizens, my wife and I are very careful about where our disc…" at bounding box center [585, 230] width 301 height 326
drag, startPoint x: 537, startPoint y: 219, endPoint x: 542, endPoint y: 239, distance: 20.0
click at [542, 239] on p "[PERSON_NAME] is very generous with free information on the LearnTinWhistle sit…" at bounding box center [585, 279] width 256 height 100
click at [510, 261] on p "[PERSON_NAME] is very generous with free information on the LearnTinWhistle sit…" at bounding box center [585, 279] width 256 height 100
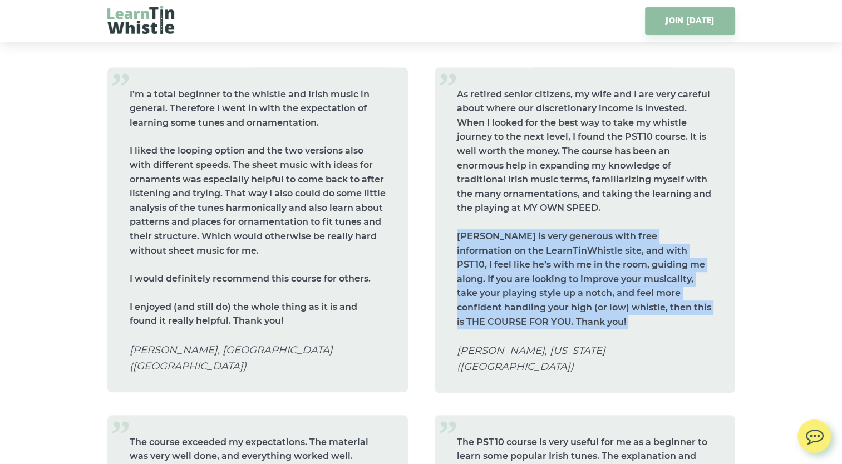
click at [510, 261] on p "[PERSON_NAME] is very generous with free information on the LearnTinWhistle sit…" at bounding box center [585, 279] width 256 height 100
drag, startPoint x: 510, startPoint y: 261, endPoint x: 538, endPoint y: 262, distance: 28.4
click at [538, 262] on p "[PERSON_NAME] is very generous with free information on the LearnTinWhistle sit…" at bounding box center [585, 279] width 256 height 100
click at [540, 262] on p "[PERSON_NAME] is very generous with free information on the LearnTinWhistle sit…" at bounding box center [585, 279] width 256 height 100
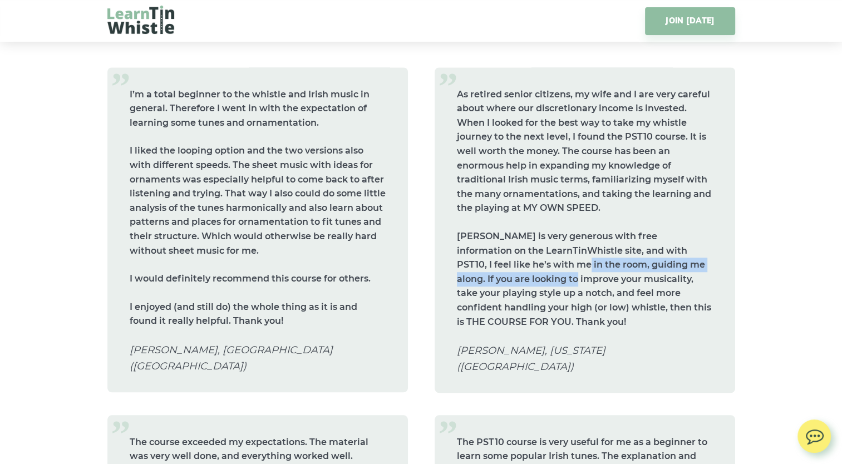
drag, startPoint x: 540, startPoint y: 262, endPoint x: 521, endPoint y: 279, distance: 25.2
click at [521, 279] on p "[PERSON_NAME] is very generous with free information on the LearnTinWhistle sit…" at bounding box center [585, 279] width 256 height 100
drag, startPoint x: 521, startPoint y: 279, endPoint x: 560, endPoint y: 277, distance: 39.0
click at [560, 277] on p "[PERSON_NAME] is very generous with free information on the LearnTinWhistle sit…" at bounding box center [585, 279] width 256 height 100
drag, startPoint x: 560, startPoint y: 277, endPoint x: 511, endPoint y: 293, distance: 51.6
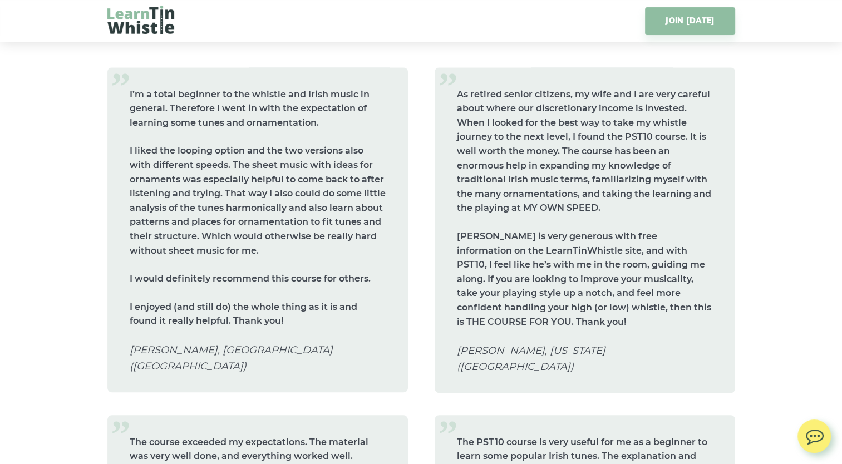
click at [511, 293] on p "[PERSON_NAME] is very generous with free information on the LearnTinWhistle sit…" at bounding box center [585, 279] width 256 height 100
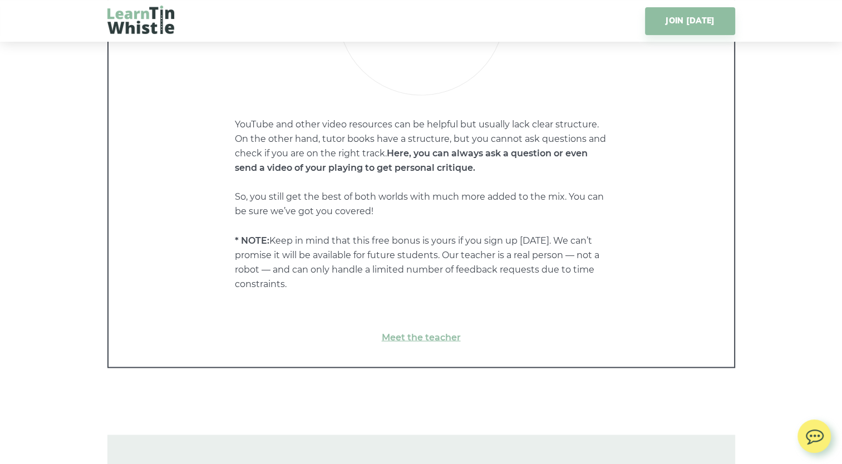
scroll to position [6089, 0]
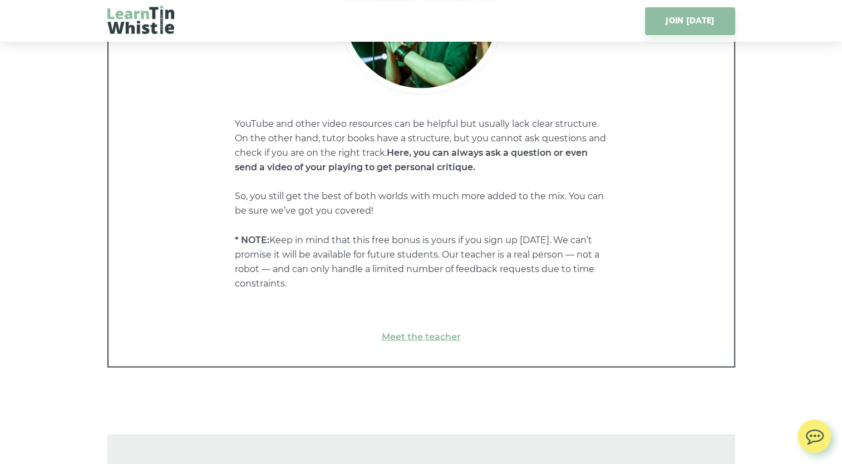
click at [408, 254] on p "YouTube and other video resources can be helpful but usually lack clear structu…" at bounding box center [421, 204] width 373 height 174
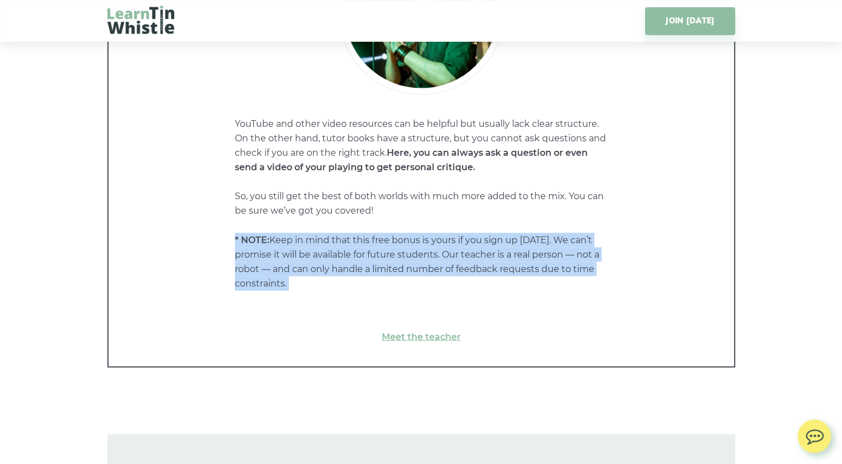
click at [408, 254] on p "YouTube and other video resources can be helpful but usually lack clear structu…" at bounding box center [421, 204] width 373 height 174
drag, startPoint x: 408, startPoint y: 254, endPoint x: 343, endPoint y: 254, distance: 65.1
click at [343, 254] on p "YouTube and other video resources can be helpful but usually lack clear structu…" at bounding box center [421, 204] width 373 height 174
click at [377, 250] on p "YouTube and other video resources can be helpful but usually lack clear structu…" at bounding box center [421, 204] width 373 height 174
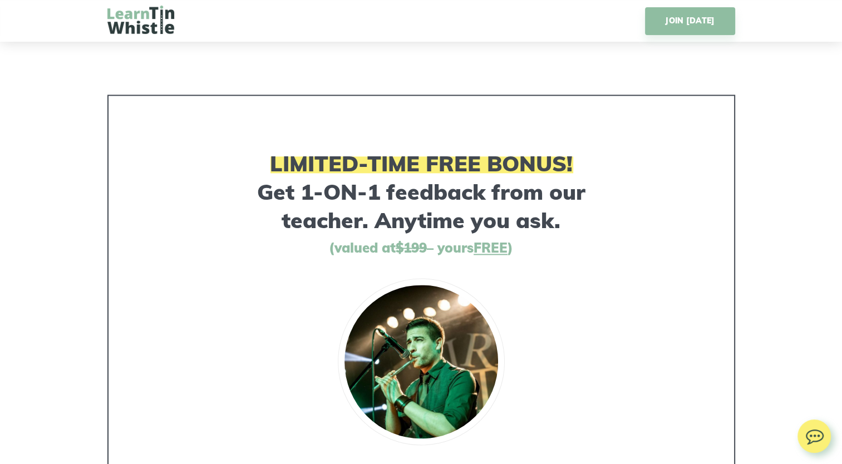
scroll to position [5736, 0]
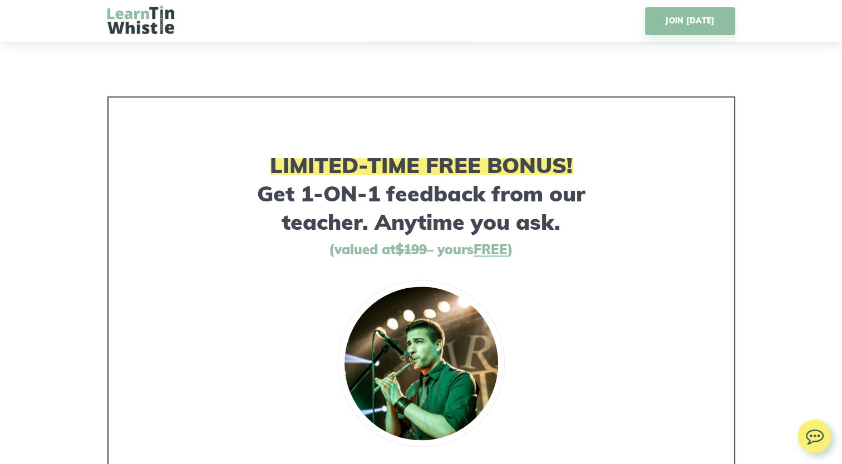
click at [421, 190] on h3 "LIMITED-TIME FREE BONUS! Get 1-ON-1 feedback from our teacher. Anytime you ask." at bounding box center [421, 193] width 373 height 85
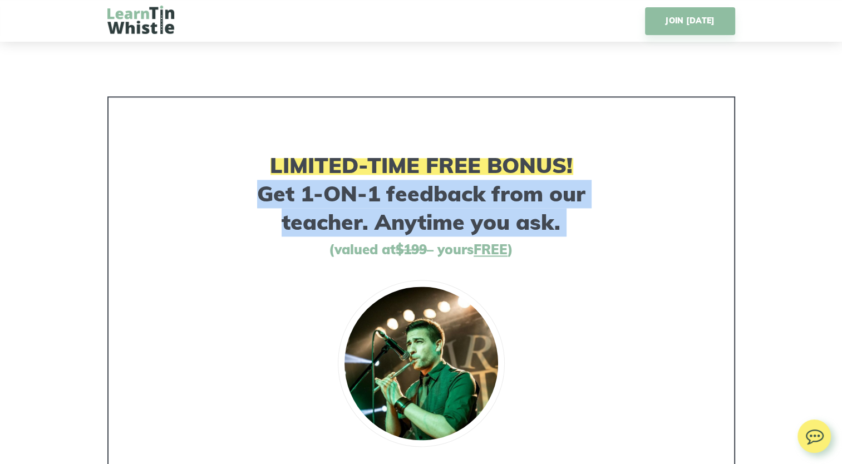
click at [421, 190] on h3 "LIMITED-TIME FREE BONUS! Get 1-ON-1 feedback from our teacher. Anytime you ask." at bounding box center [421, 193] width 373 height 85
drag, startPoint x: 421, startPoint y: 190, endPoint x: 434, endPoint y: 215, distance: 27.9
click at [434, 215] on h3 "LIMITED-TIME FREE BONUS! Get 1-ON-1 feedback from our teacher. Anytime you ask." at bounding box center [421, 193] width 373 height 85
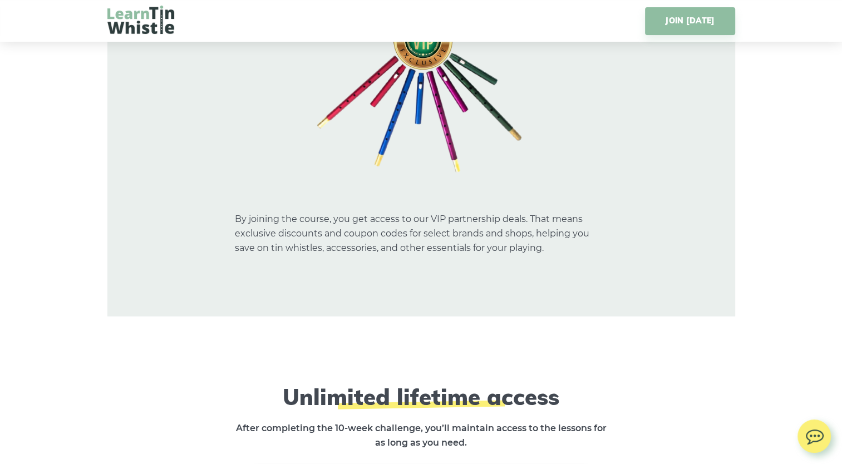
scroll to position [6676, 0]
click at [390, 219] on p "By joining the course, you get access to our VIP partnership deals. That means …" at bounding box center [421, 226] width 373 height 58
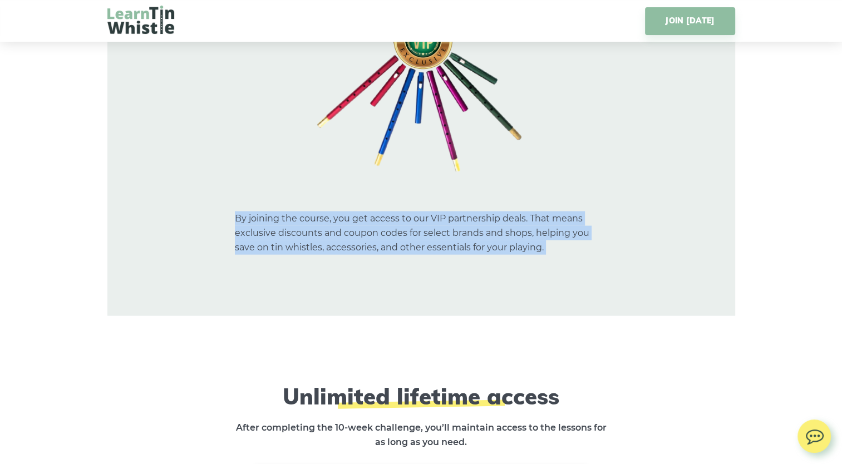
click at [390, 219] on p "By joining the course, you get access to our VIP partnership deals. That means …" at bounding box center [421, 226] width 373 height 58
drag, startPoint x: 390, startPoint y: 219, endPoint x: 362, endPoint y: 230, distance: 29.7
click at [362, 230] on p "By joining the course, you get access to our VIP partnership deals. That means …" at bounding box center [421, 226] width 373 height 58
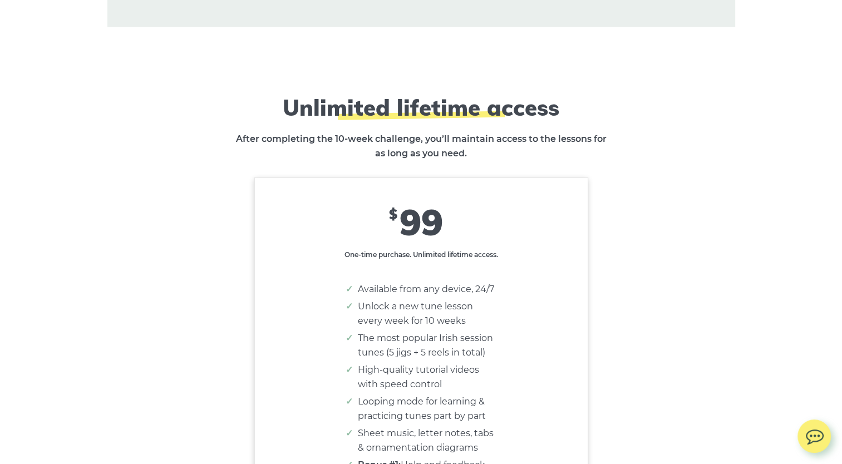
scroll to position [6967, 0]
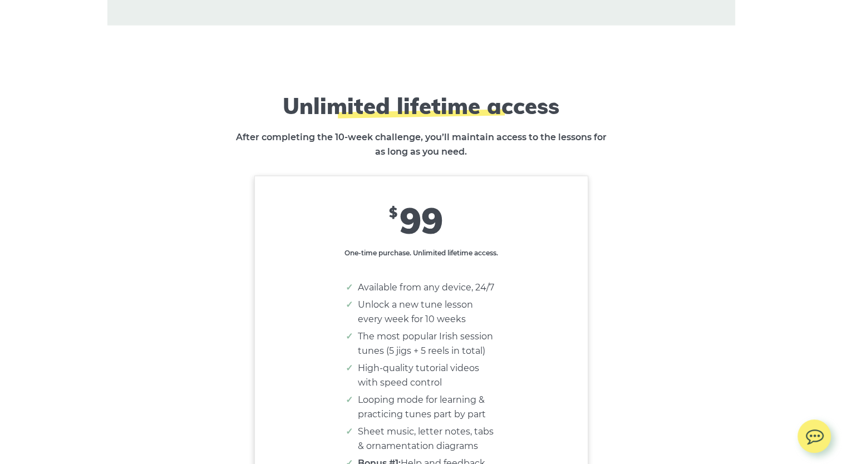
click at [419, 137] on strong "After completing the 10-week challenge, you’ll maintain access to the lessons f…" at bounding box center [421, 144] width 371 height 25
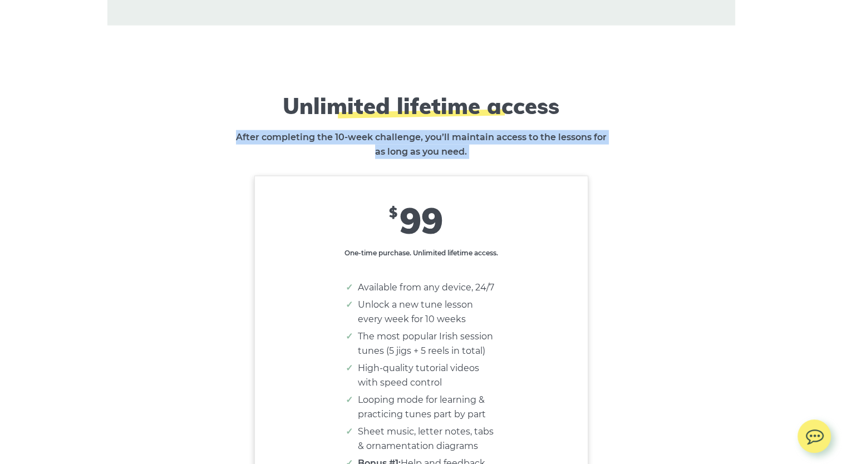
click at [419, 137] on strong "After completing the 10-week challenge, you’ll maintain access to the lessons f…" at bounding box center [421, 144] width 371 height 25
drag, startPoint x: 419, startPoint y: 137, endPoint x: 380, endPoint y: 137, distance: 39.5
click at [380, 137] on strong "After completing the 10-week challenge, you’ll maintain access to the lessons f…" at bounding box center [421, 144] width 371 height 25
click at [397, 140] on p "After completing the 10-week challenge, you’ll maintain access to the lessons f…" at bounding box center [421, 144] width 373 height 29
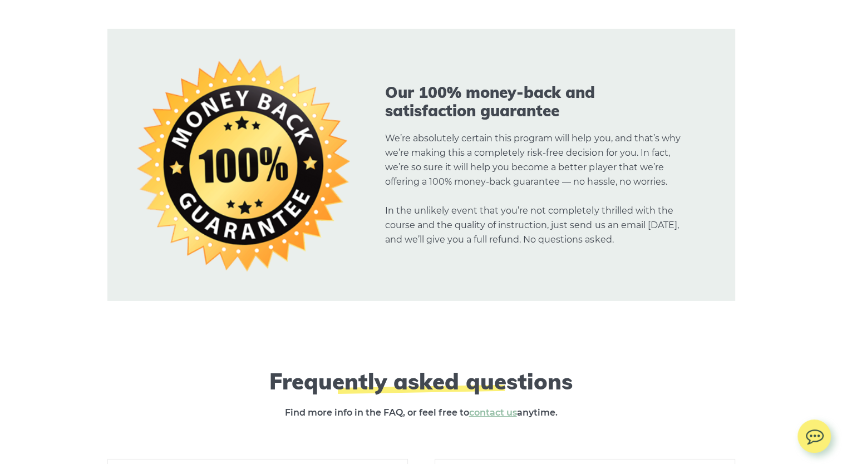
scroll to position [7693, 0]
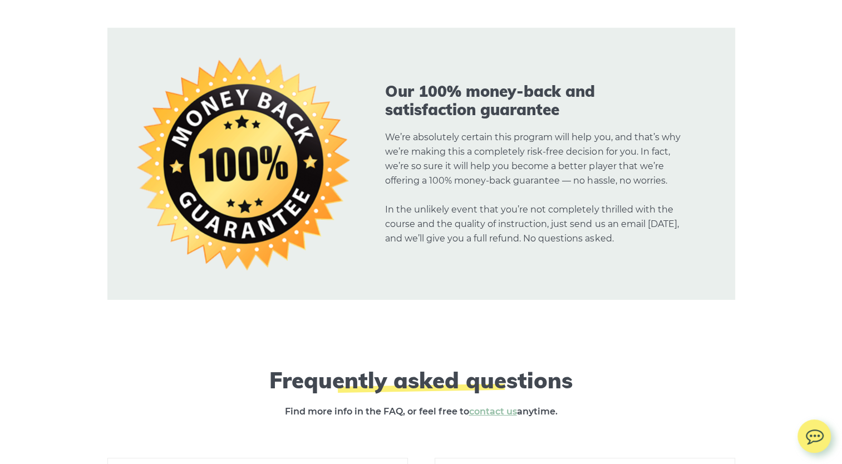
click at [428, 147] on p "We’re absolutely certain this program will help you, and that’s why we’re makin…" at bounding box center [534, 188] width 299 height 116
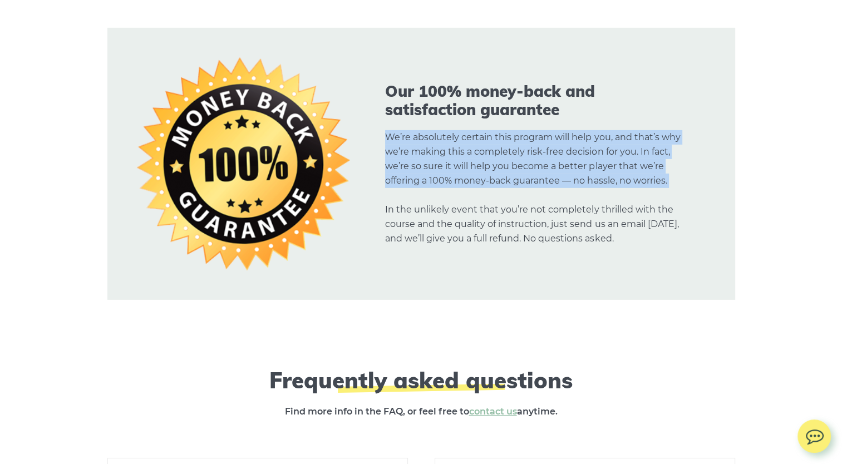
click at [428, 147] on p "We’re absolutely certain this program will help you, and that’s why we’re makin…" at bounding box center [534, 188] width 299 height 116
drag, startPoint x: 428, startPoint y: 147, endPoint x: 435, endPoint y: 164, distance: 18.0
click at [435, 164] on p "We’re absolutely certain this program will help you, and that’s why we’re makin…" at bounding box center [534, 188] width 299 height 116
click at [441, 185] on p "We’re absolutely certain this program will help you, and that’s why we’re makin…" at bounding box center [534, 188] width 299 height 116
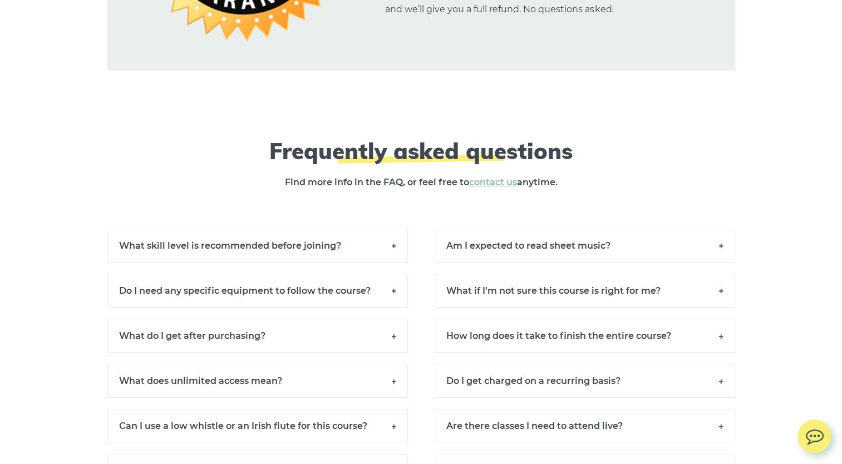
scroll to position [7924, 0]
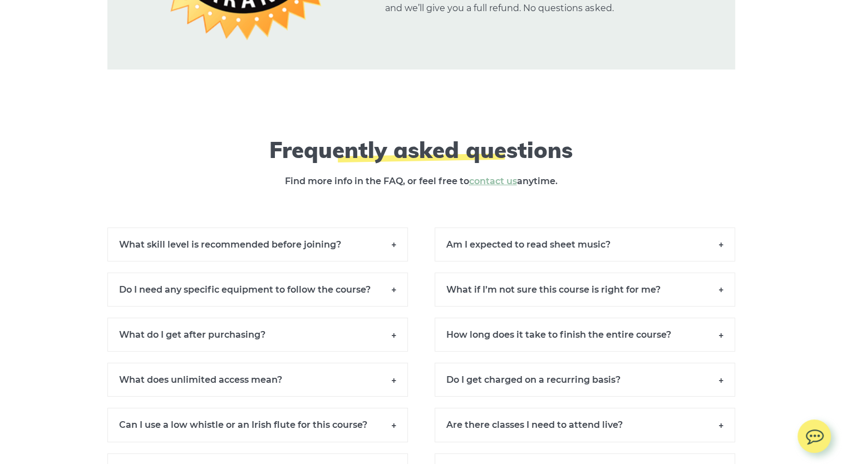
click at [419, 186] on strong "Find more info in the FAQ, or feel free to contact us anytime." at bounding box center [421, 181] width 273 height 11
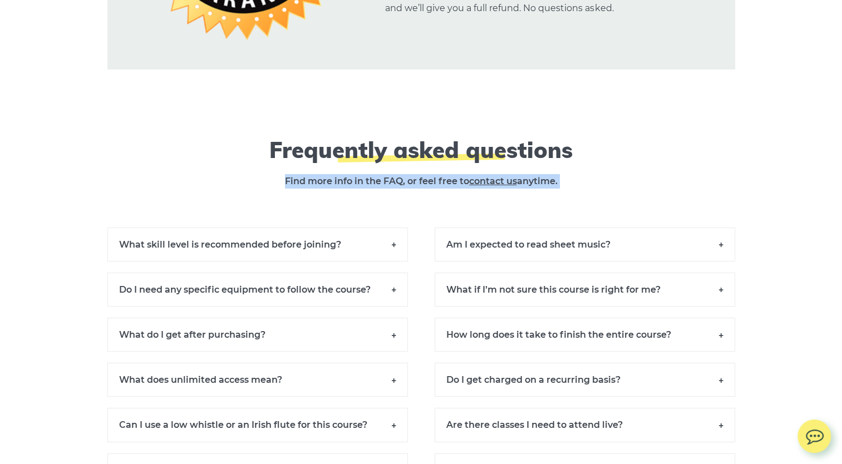
click at [419, 186] on strong "Find more info in the FAQ, or feel free to contact us anytime." at bounding box center [421, 181] width 273 height 11
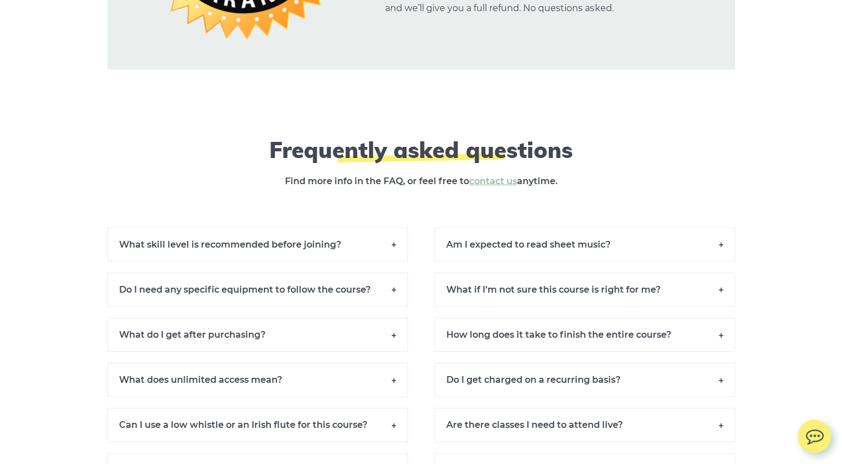
drag, startPoint x: 419, startPoint y: 189, endPoint x: 367, endPoint y: 163, distance: 57.7
click at [367, 163] on h2 "Frequently asked questions" at bounding box center [421, 149] width 406 height 27
click at [396, 253] on h6 "What skill level is recommended before joining?" at bounding box center [257, 245] width 301 height 34
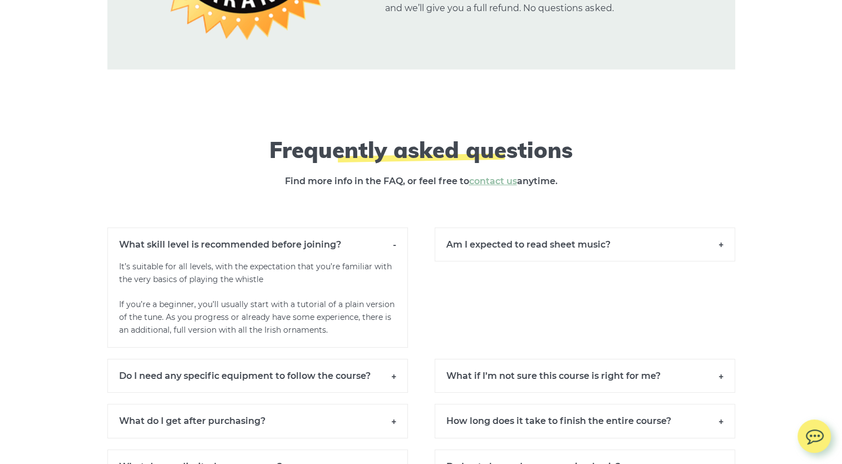
click at [394, 255] on h6 "What skill level is recommended before joining?" at bounding box center [257, 244] width 301 height 33
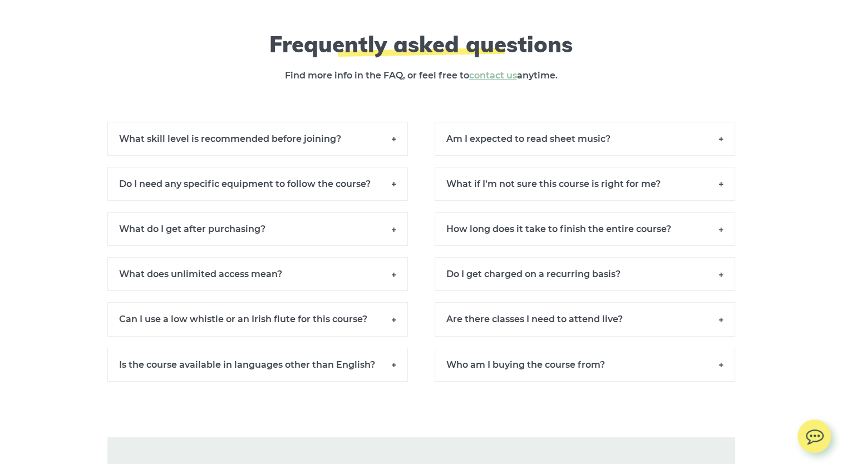
scroll to position [8033, 0]
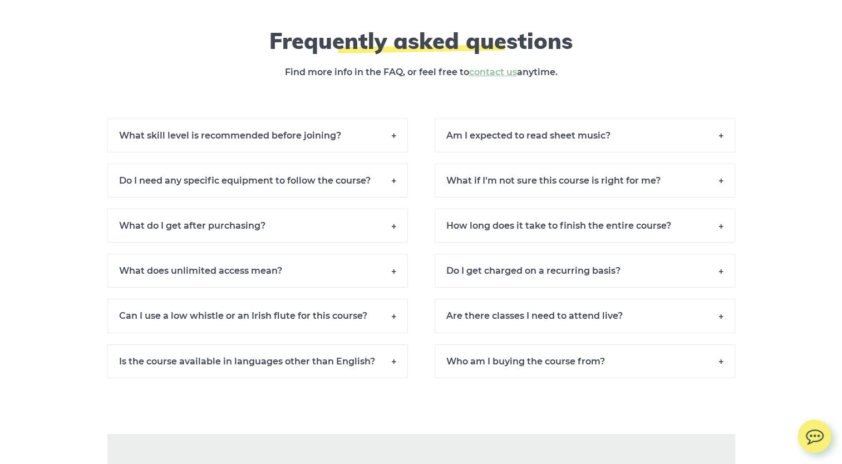
click at [488, 275] on h6 "Do I get charged on a recurring basis?" at bounding box center [585, 271] width 301 height 34
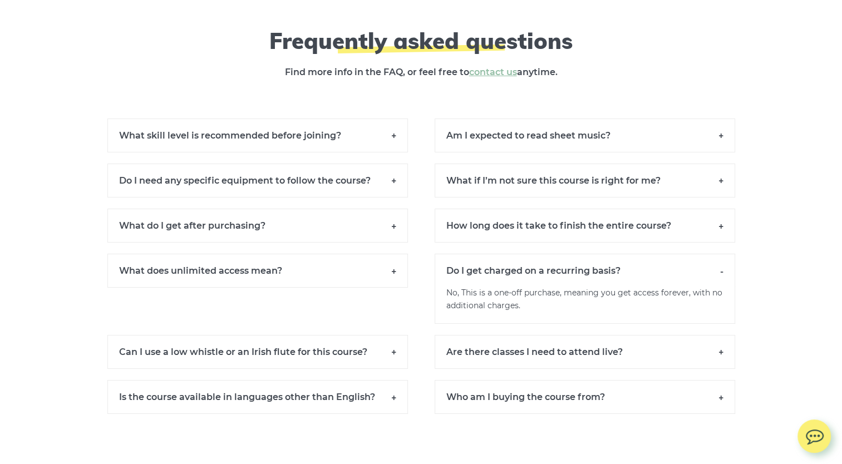
click at [499, 279] on h6 "Do I get charged on a recurring basis?" at bounding box center [585, 270] width 301 height 33
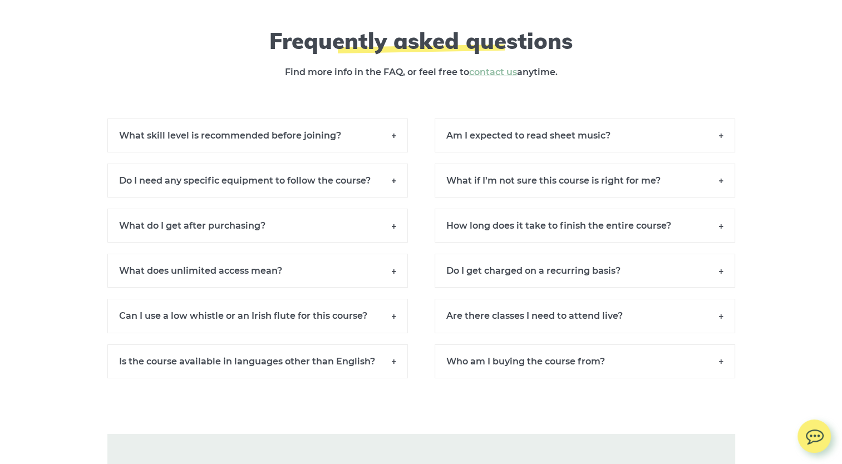
click at [402, 378] on h6 "Is the course available in languages other than English?" at bounding box center [257, 362] width 301 height 34
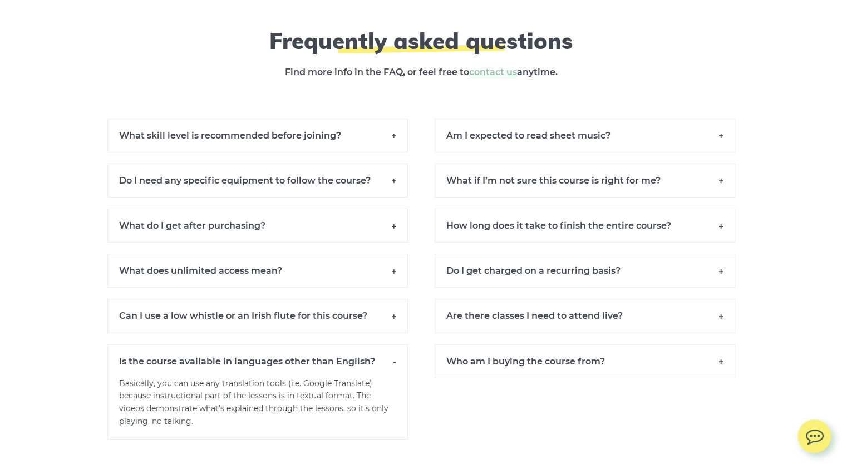
click at [392, 370] on h6 "Is the course available in languages other than English?" at bounding box center [257, 361] width 301 height 33
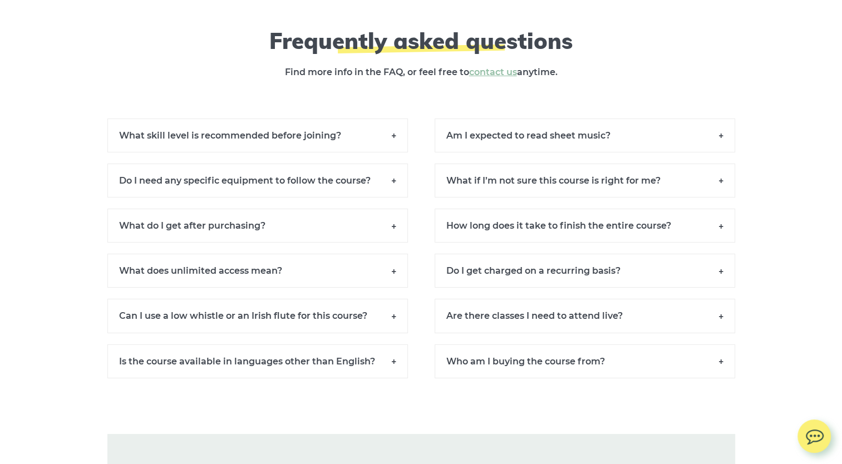
click at [397, 323] on h6 "Can I use a low whistle or an Irish flute for this course?" at bounding box center [257, 316] width 301 height 34
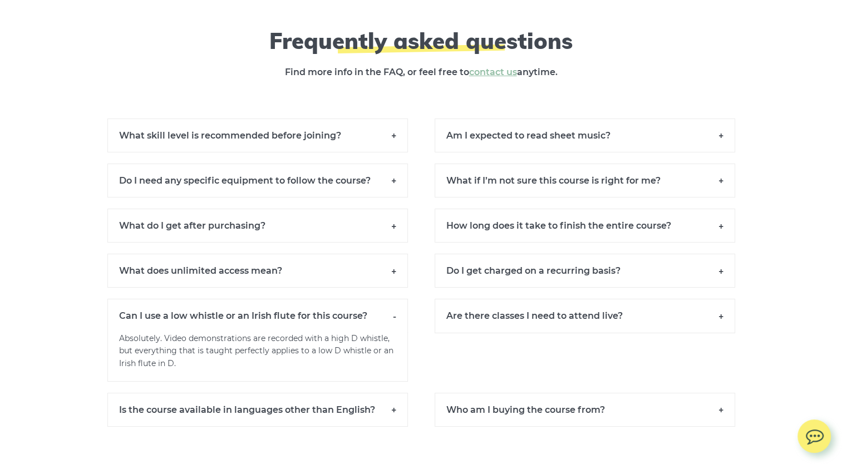
click at [397, 323] on h6 "Can I use a low whistle or an Irish flute for this course?" at bounding box center [257, 315] width 301 height 33
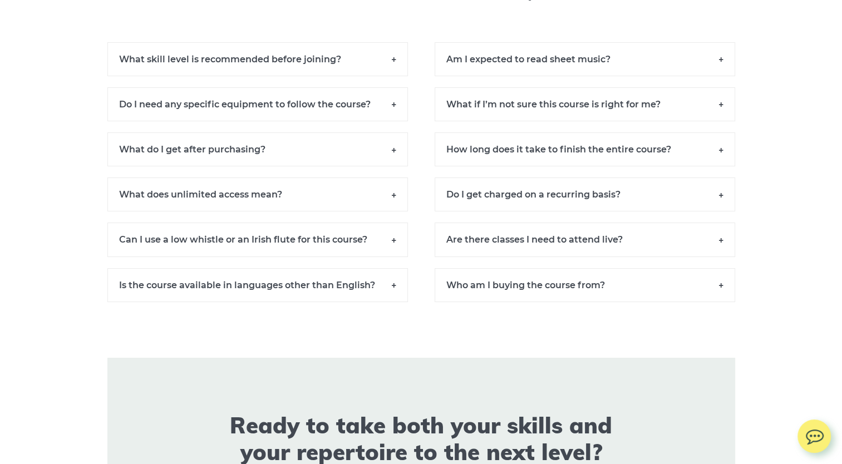
scroll to position [8099, 0]
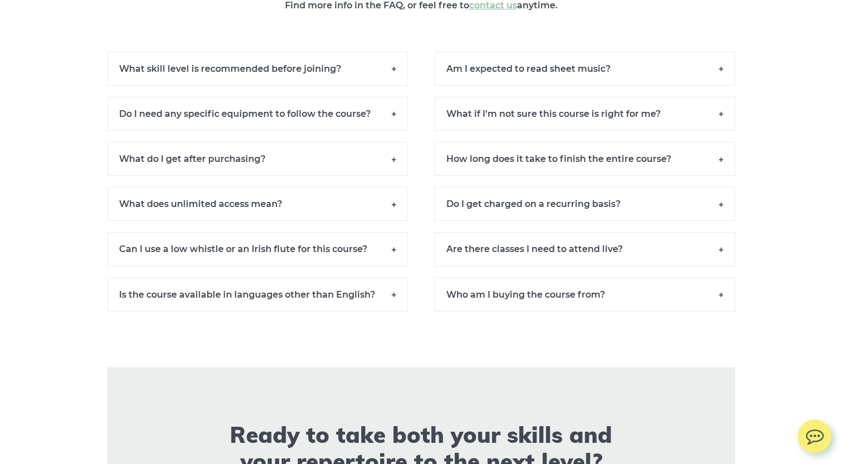
click at [705, 297] on h6 "Who am I buying the course from?" at bounding box center [585, 295] width 301 height 34
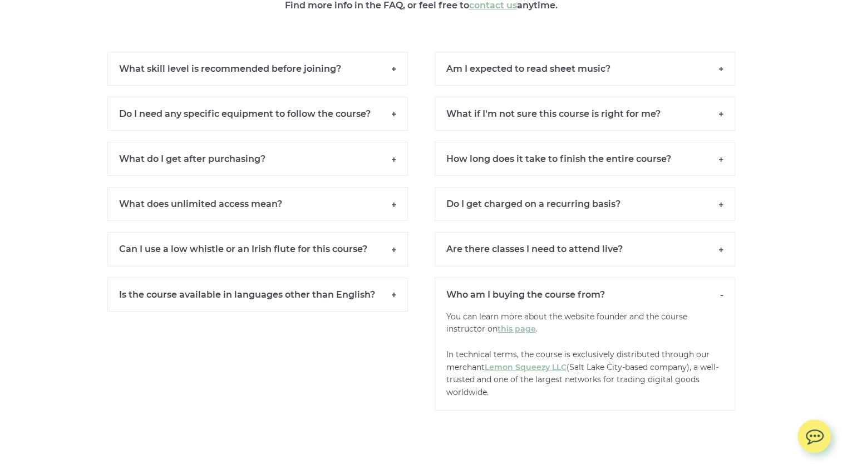
click at [658, 372] on p "You can learn more about the website founder and the course instructor on this …" at bounding box center [585, 361] width 301 height 100
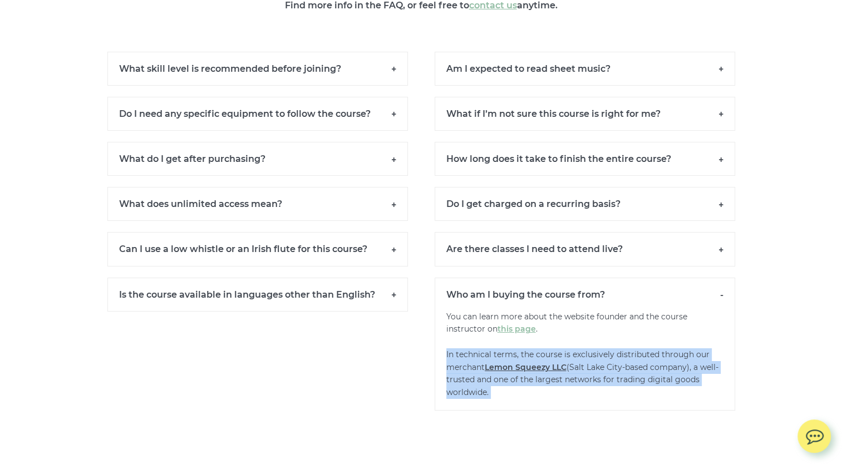
click at [658, 372] on p "You can learn more about the website founder and the course instructor on this …" at bounding box center [585, 361] width 301 height 100
drag, startPoint x: 658, startPoint y: 372, endPoint x: 628, endPoint y: 389, distance: 34.7
click at [628, 389] on p "You can learn more about the website founder and the course instructor on this …" at bounding box center [585, 361] width 301 height 100
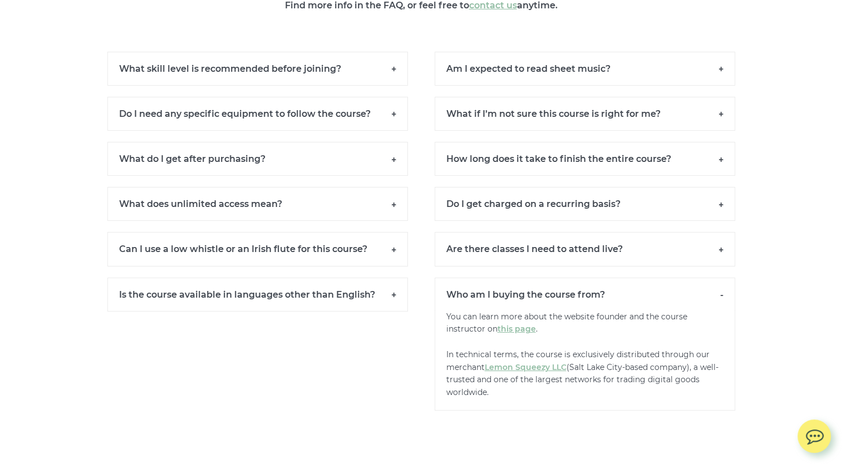
drag, startPoint x: 628, startPoint y: 389, endPoint x: 391, endPoint y: 399, distance: 237.3
click at [391, 399] on div "Is the course available in languages other than English? Basically, you can use…" at bounding box center [257, 344] width 327 height 133
click at [721, 304] on h6 "Who am I buying the course from?" at bounding box center [585, 294] width 301 height 33
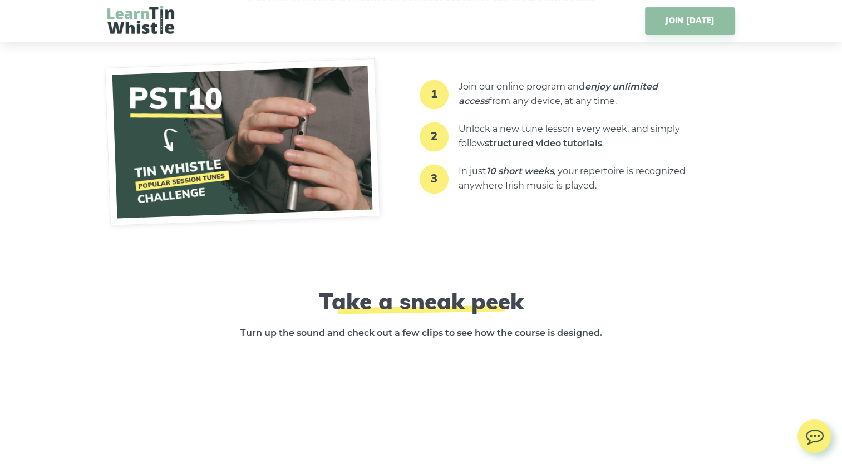
scroll to position [1792, 0]
